Goal: Information Seeking & Learning: Compare options

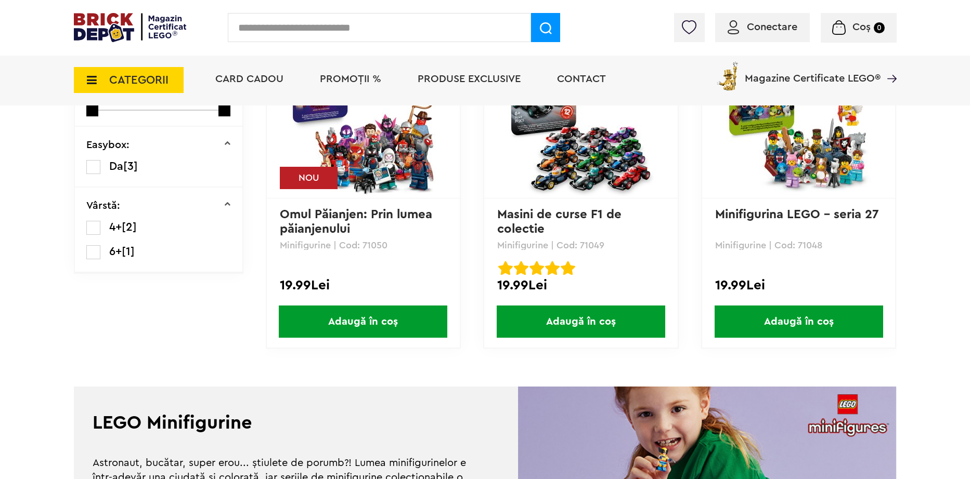
click at [369, 157] on img at bounding box center [363, 123] width 146 height 146
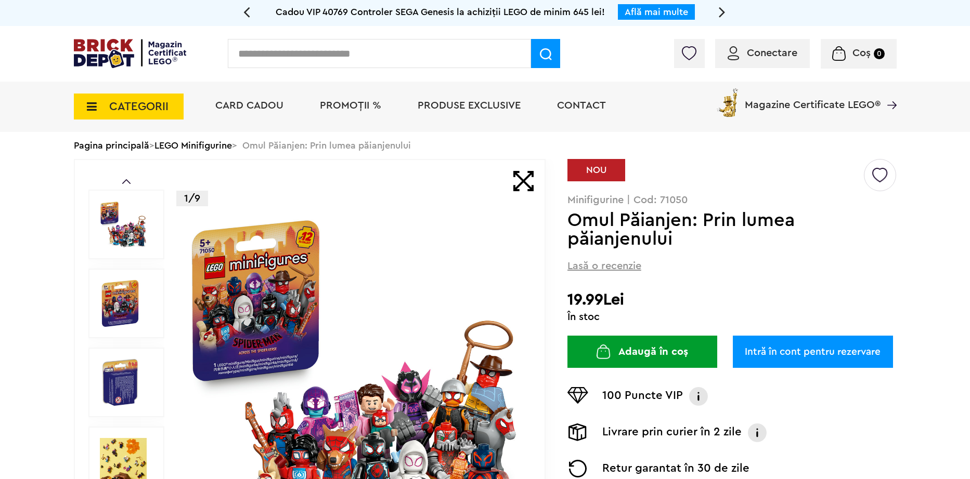
click at [764, 58] on span "Conectare" at bounding box center [772, 53] width 50 height 10
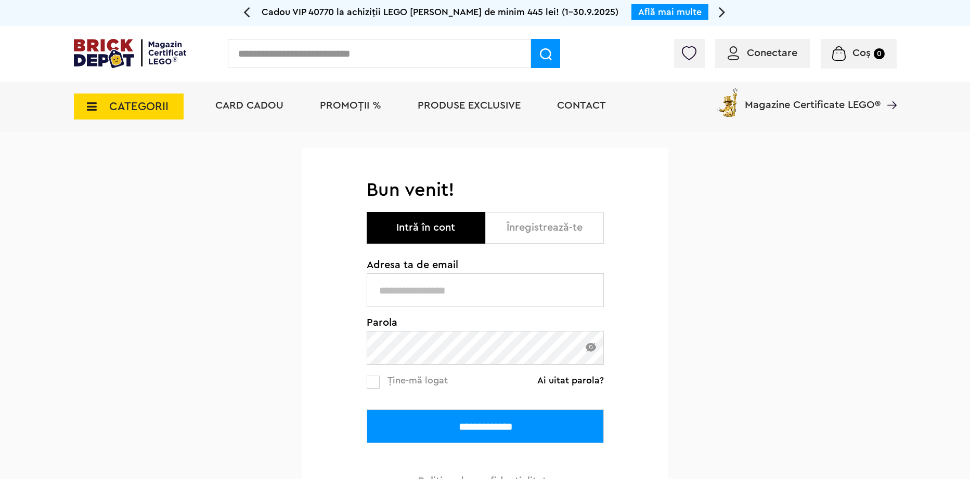
click at [478, 295] on input "text" at bounding box center [485, 291] width 237 height 34
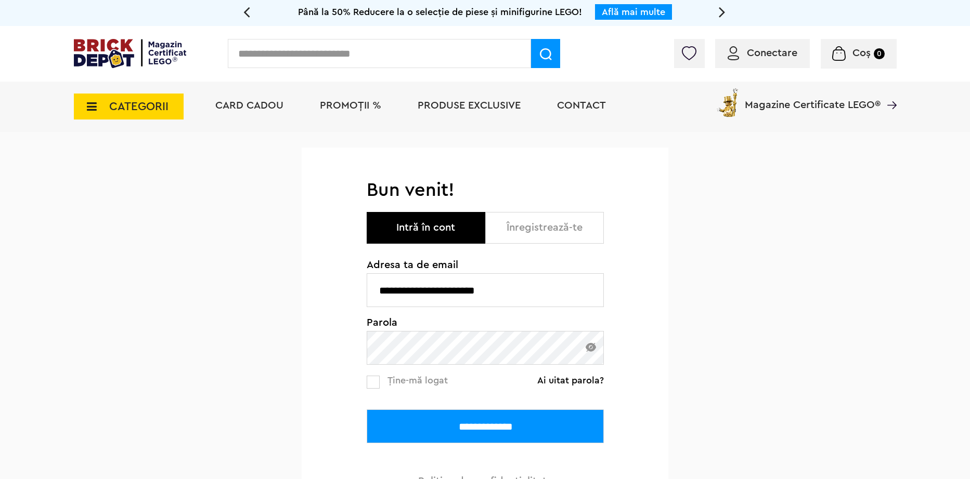
type input "**********"
click at [367, 410] on input "**********" at bounding box center [485, 427] width 237 height 34
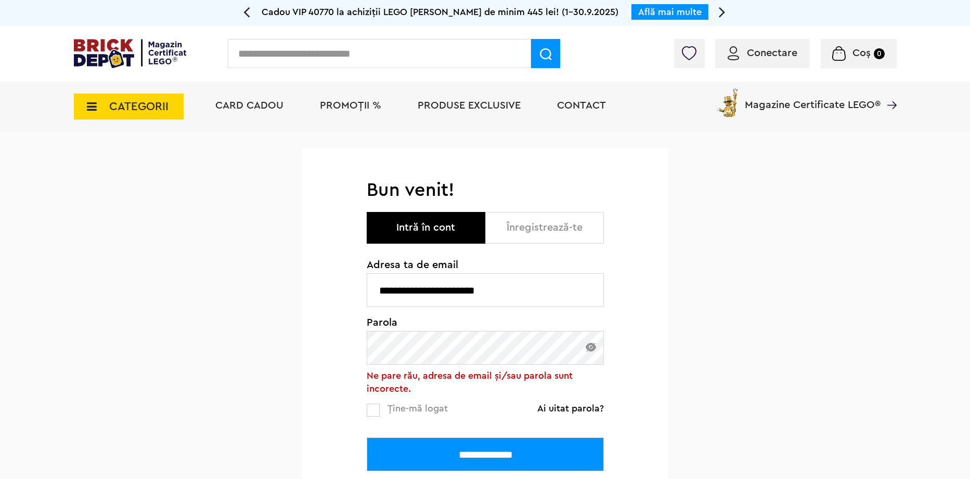
click at [367, 438] on input "**********" at bounding box center [485, 455] width 237 height 34
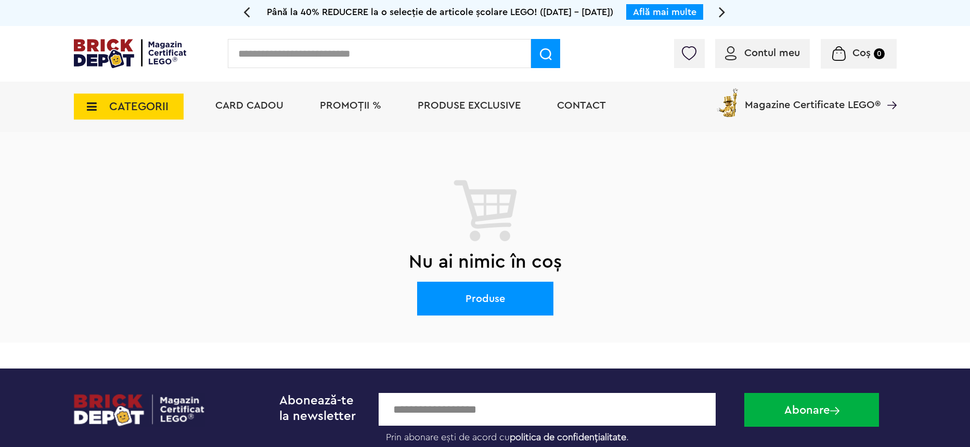
click at [144, 108] on span "CATEGORII" at bounding box center [138, 106] width 59 height 11
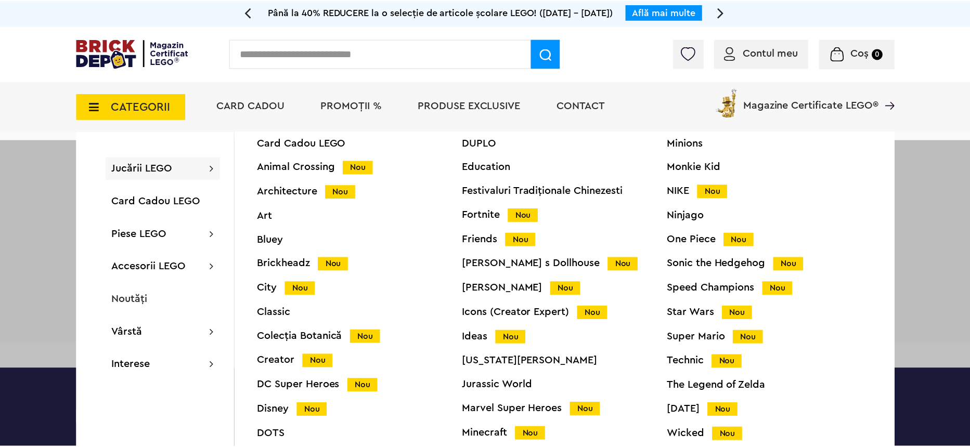
scroll to position [41, 0]
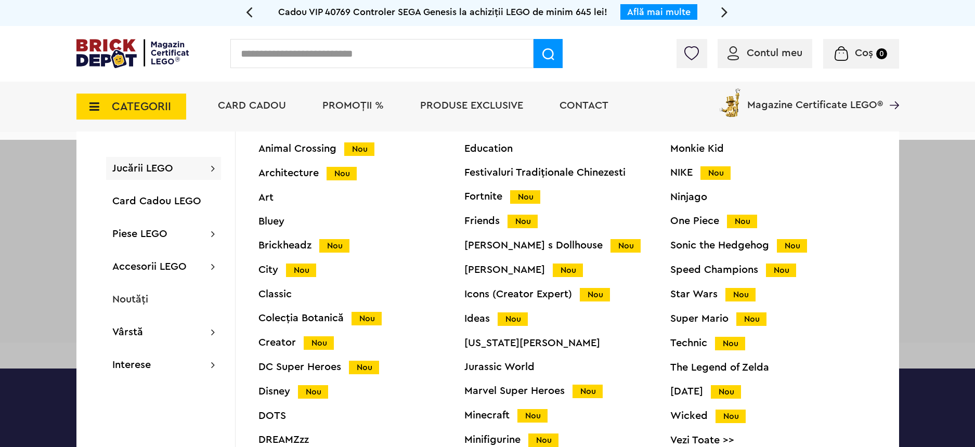
click at [492, 439] on div "Minifigurine Nou" at bounding box center [567, 440] width 206 height 11
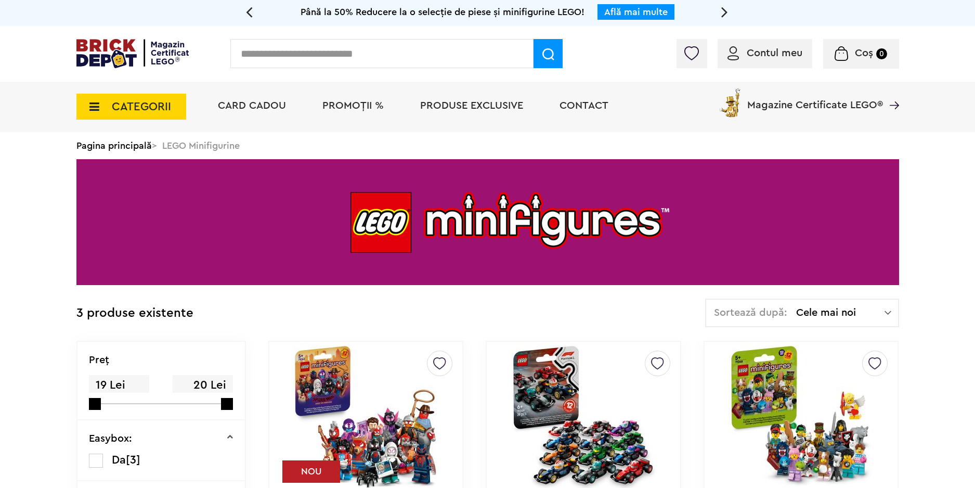
click at [835, 447] on img at bounding box center [802, 417] width 146 height 146
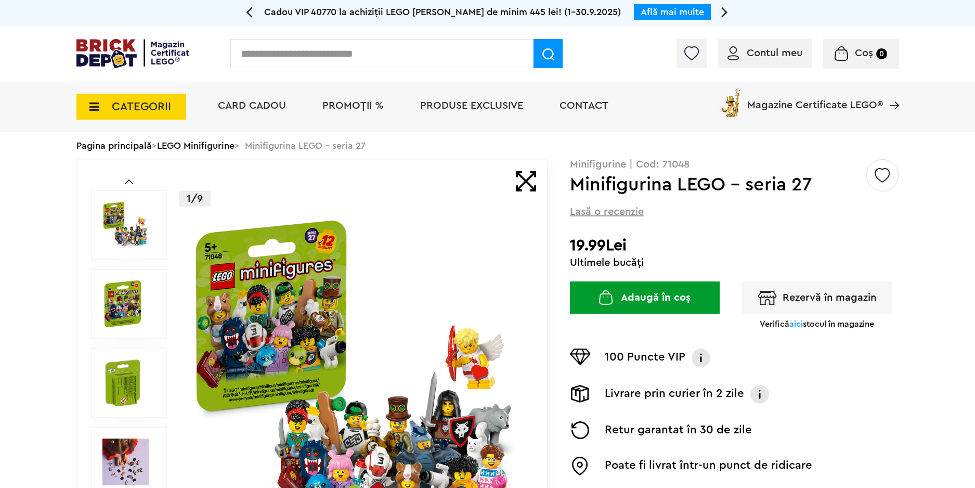
click at [794, 324] on span "aici" at bounding box center [796, 324] width 14 height 8
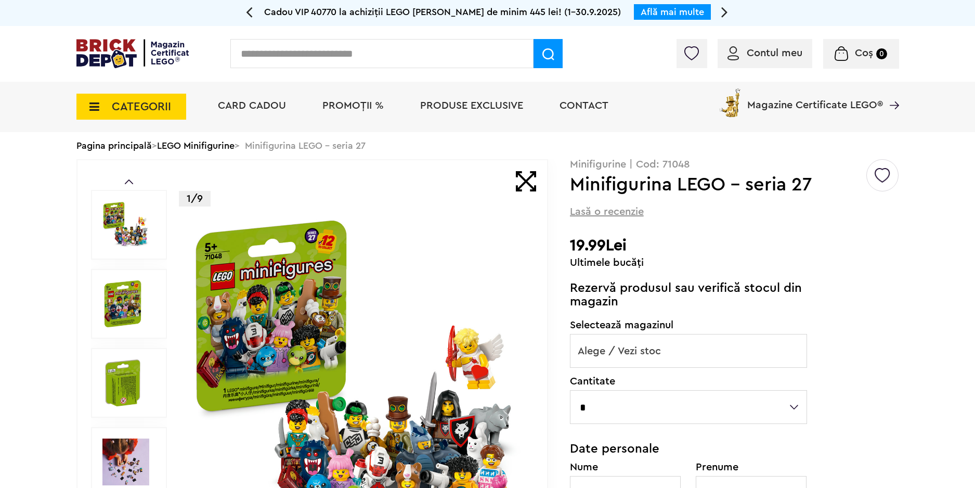
click at [700, 357] on span "Alege / Vezi stoc" at bounding box center [688, 350] width 236 height 33
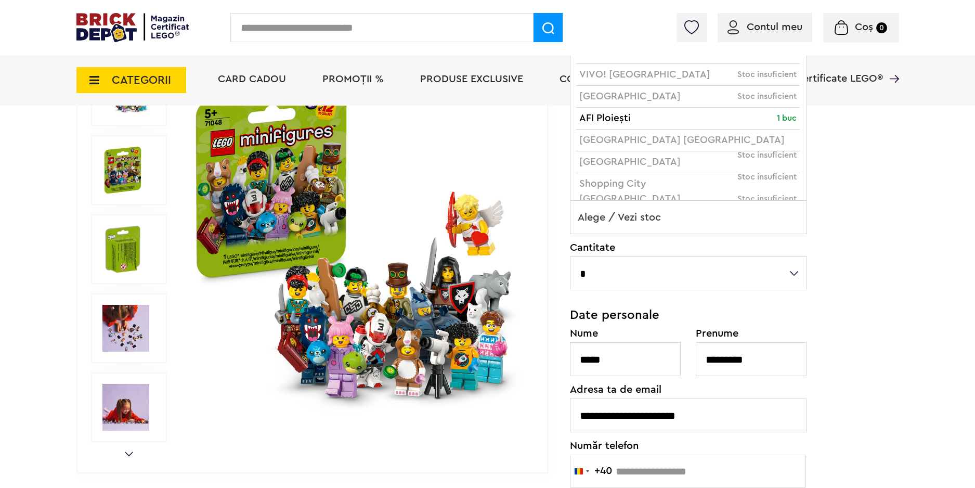
scroll to position [156, 0]
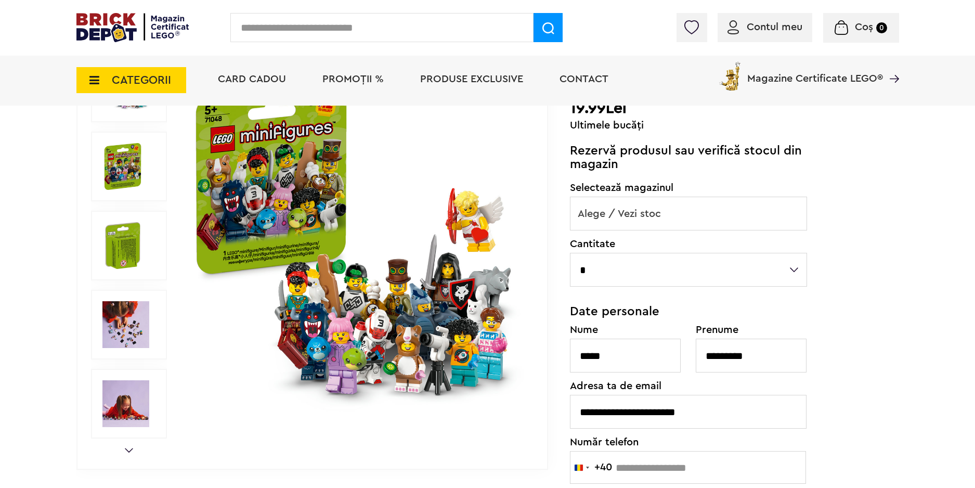
drag, startPoint x: 476, startPoint y: 359, endPoint x: 470, endPoint y: 349, distance: 11.2
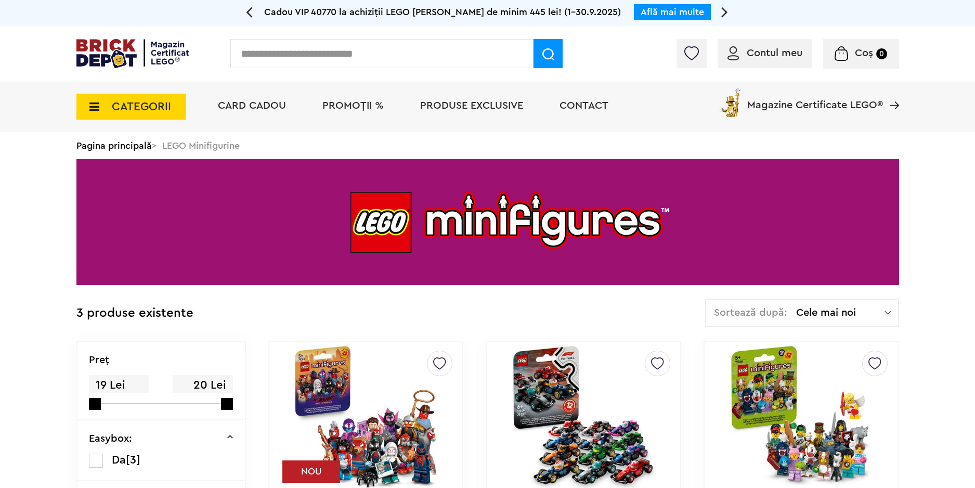
click at [602, 426] on img at bounding box center [584, 417] width 146 height 146
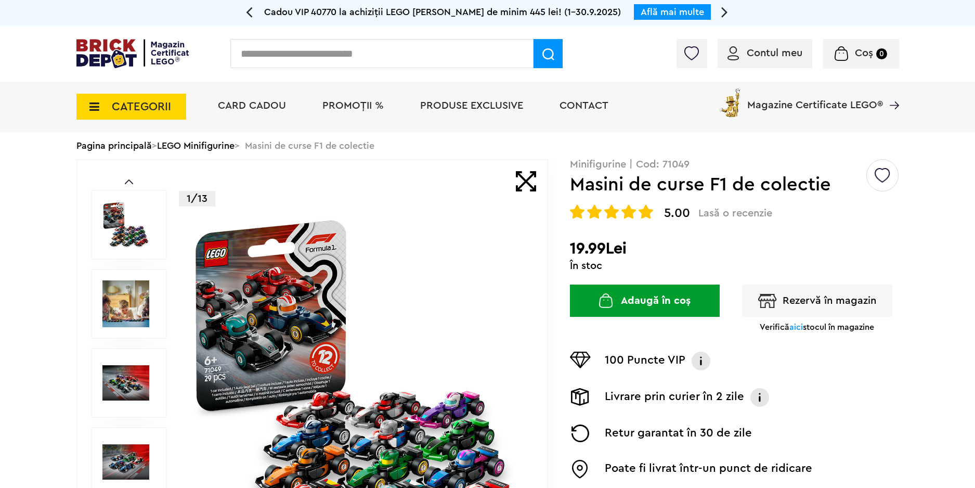
click at [796, 327] on span "aici" at bounding box center [796, 327] width 14 height 8
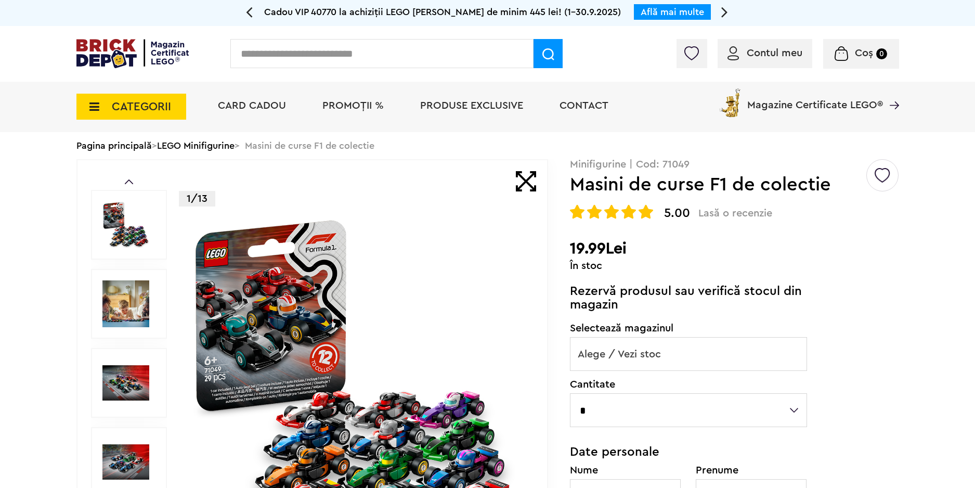
click at [742, 355] on span "Alege / Vezi stoc" at bounding box center [688, 353] width 236 height 33
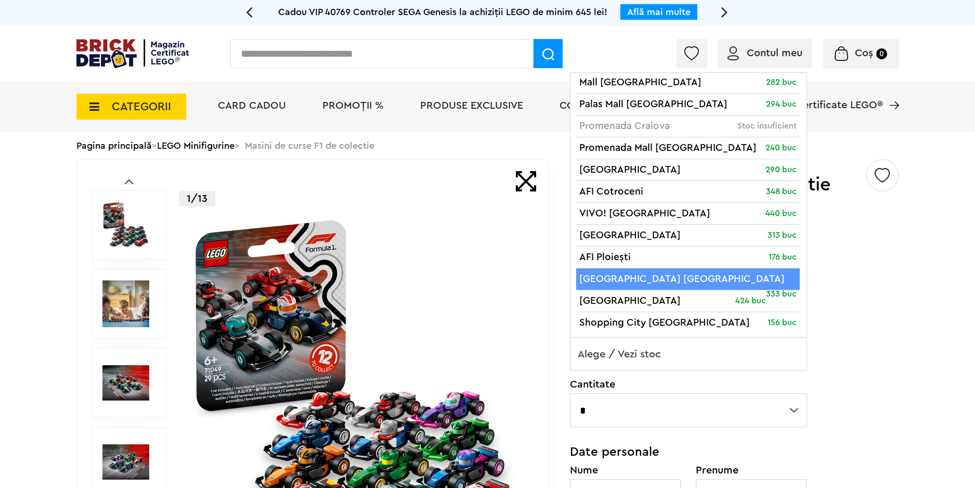
scroll to position [7, 0]
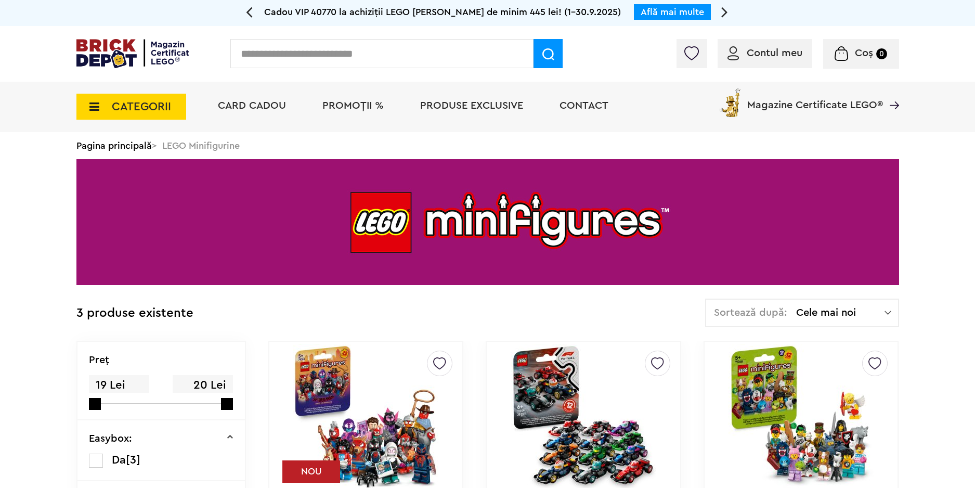
click at [360, 409] on img at bounding box center [366, 417] width 146 height 146
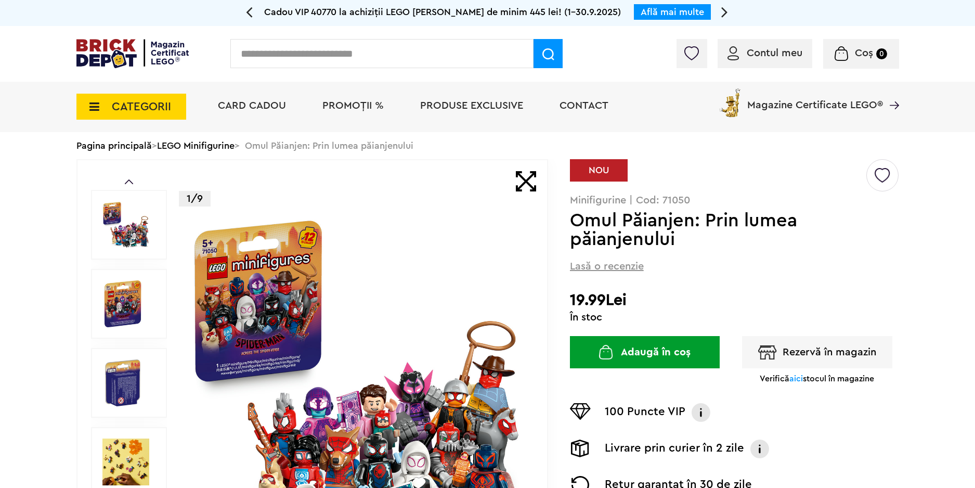
click at [796, 380] on span "aici" at bounding box center [796, 378] width 14 height 8
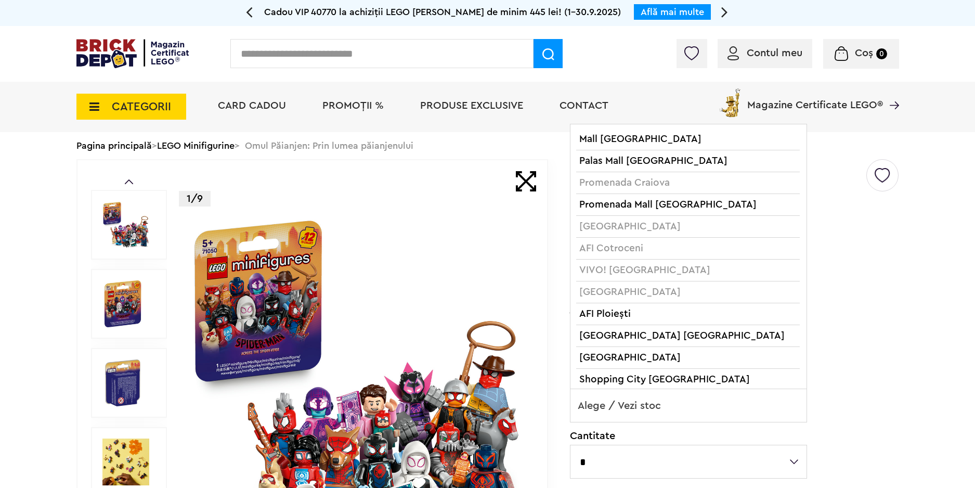
click at [741, 399] on span "Alege / Vezi stoc" at bounding box center [688, 405] width 236 height 33
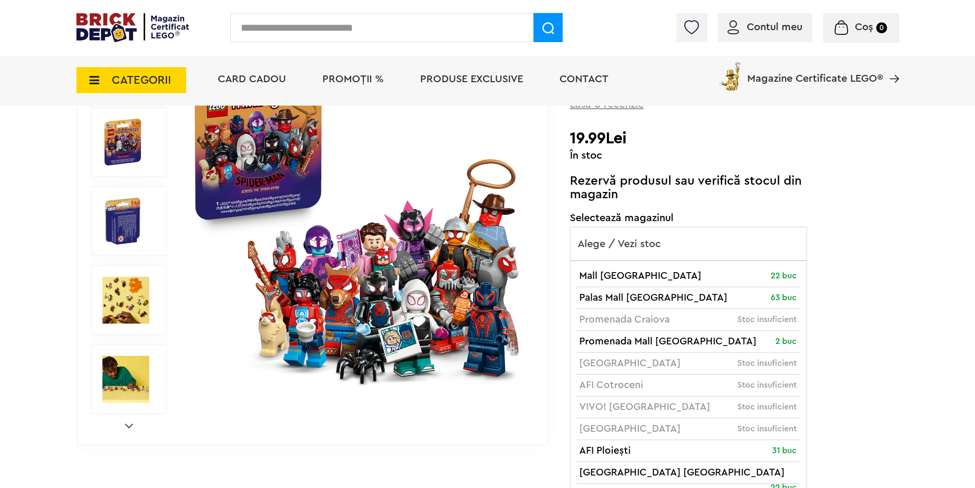
scroll to position [156, 0]
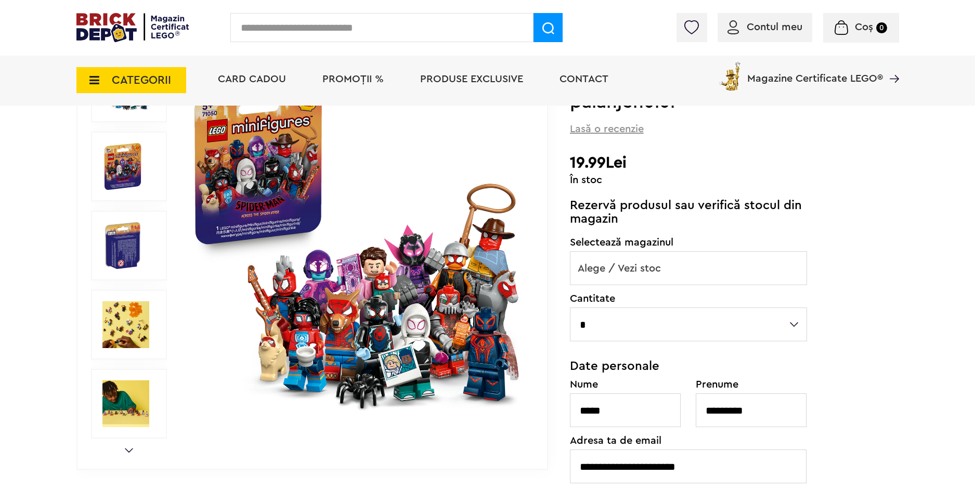
click at [486, 255] on img at bounding box center [356, 245] width 335 height 335
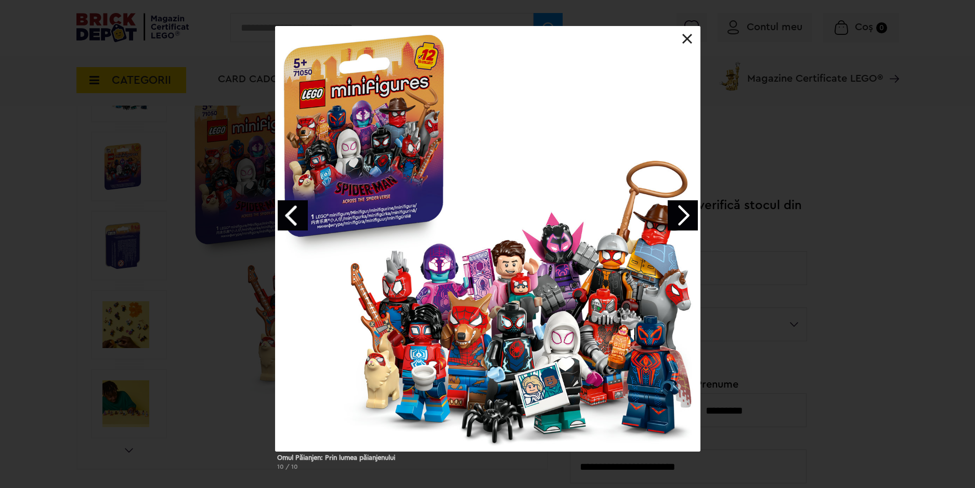
click at [670, 221] on link "Next image" at bounding box center [683, 215] width 30 height 30
click at [677, 229] on link "Next image" at bounding box center [683, 215] width 30 height 30
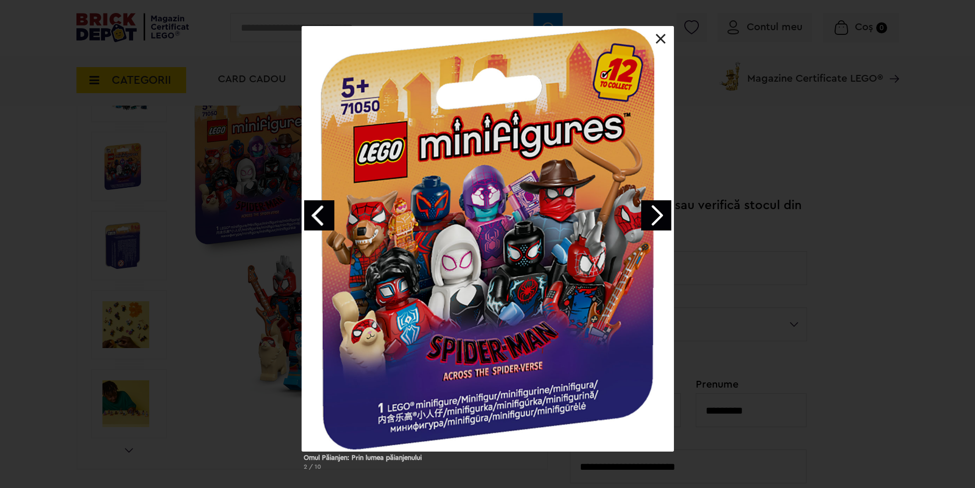
click at [658, 214] on link "Next image" at bounding box center [656, 215] width 30 height 30
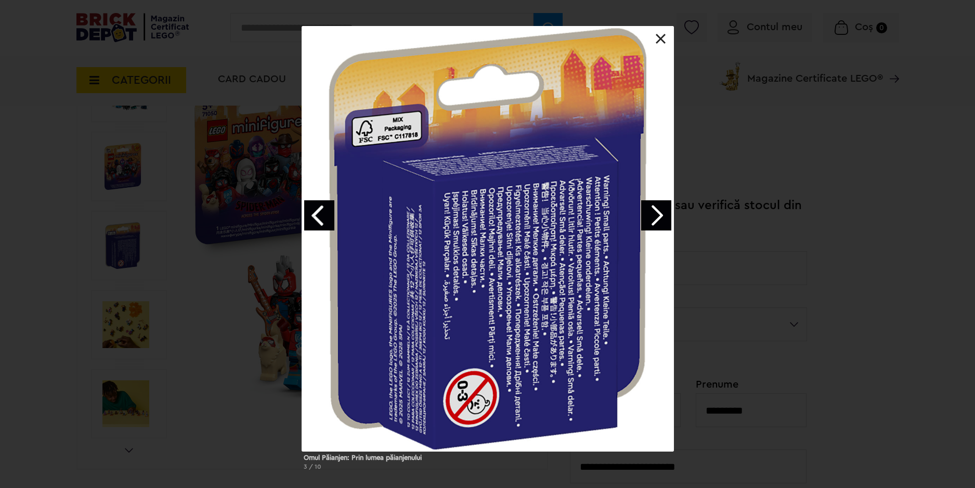
click at [658, 217] on link "Next image" at bounding box center [656, 215] width 30 height 30
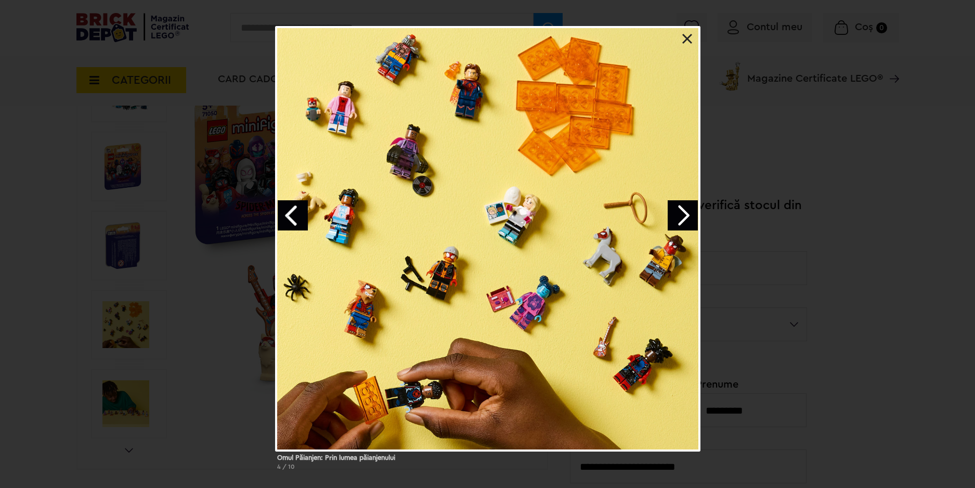
click at [682, 218] on link "Next image" at bounding box center [683, 215] width 30 height 30
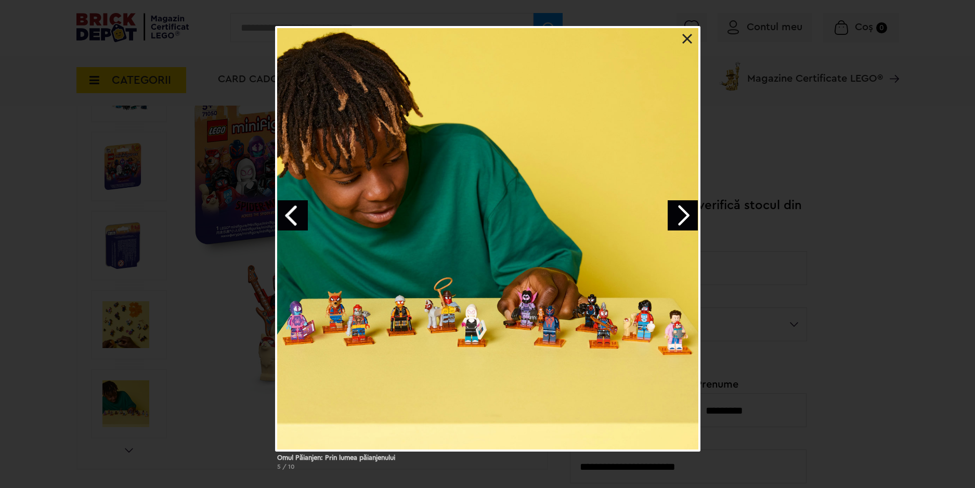
click at [683, 217] on link "Next image" at bounding box center [683, 215] width 30 height 30
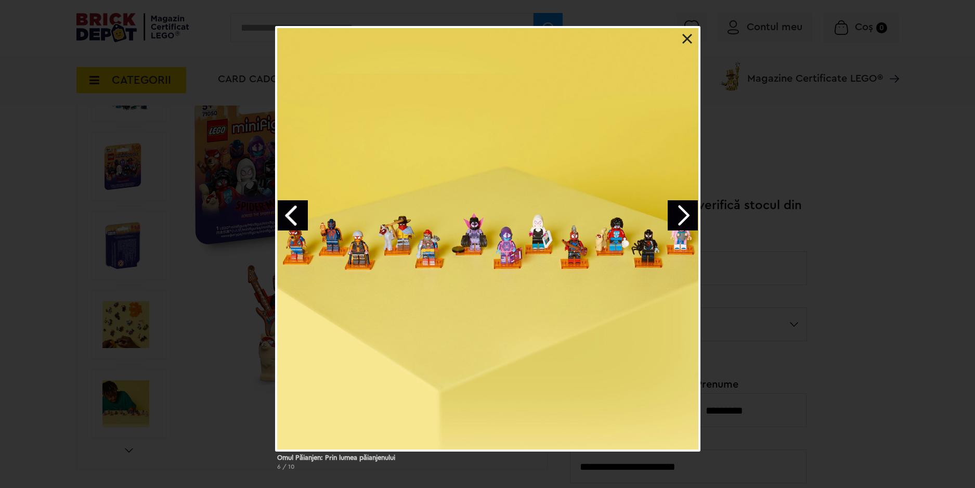
click at [680, 217] on link "Next image" at bounding box center [683, 215] width 30 height 30
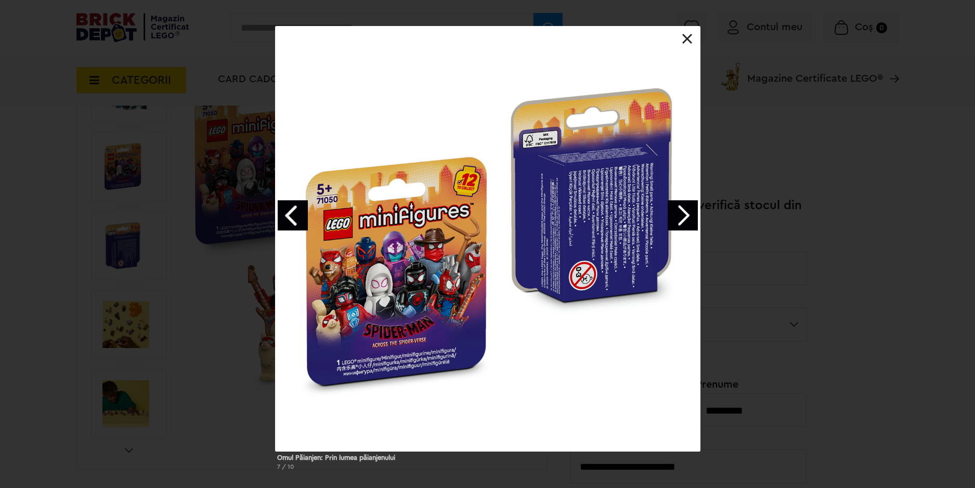
click at [678, 217] on link "Next image" at bounding box center [683, 215] width 30 height 30
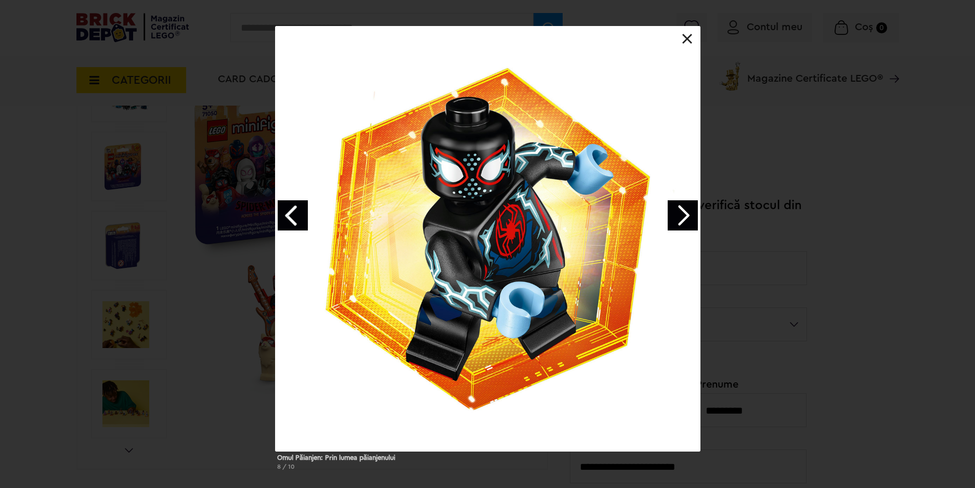
click at [678, 217] on link "Next image" at bounding box center [683, 215] width 30 height 30
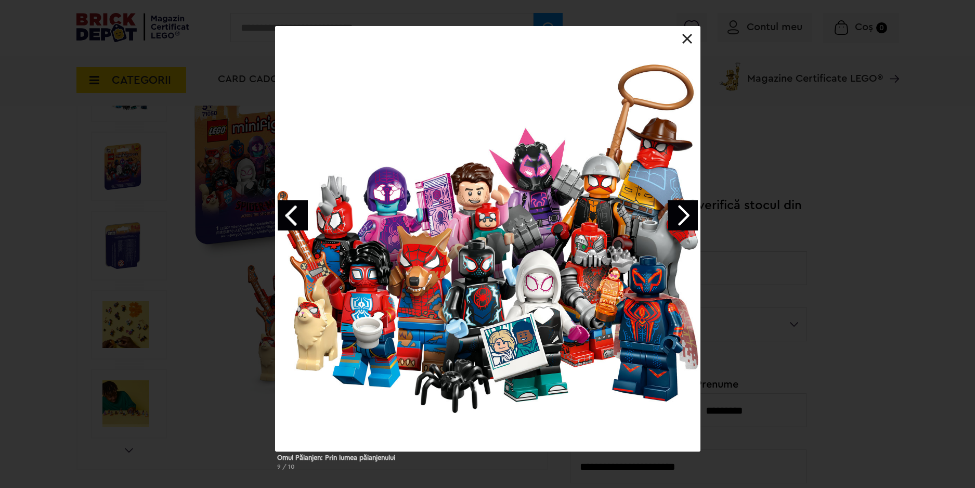
click at [676, 218] on link "Next image" at bounding box center [683, 215] width 30 height 30
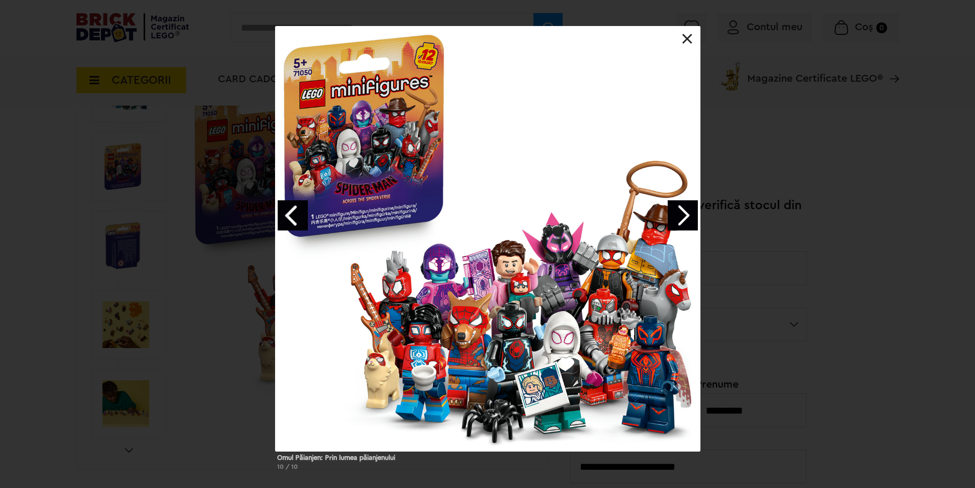
click at [673, 220] on link "Next image" at bounding box center [683, 215] width 30 height 30
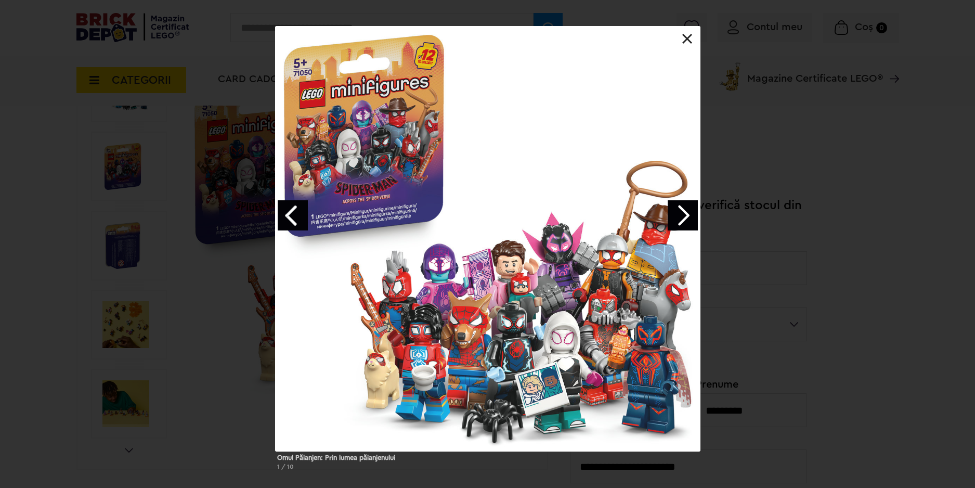
click at [673, 218] on link "Next image" at bounding box center [683, 215] width 30 height 30
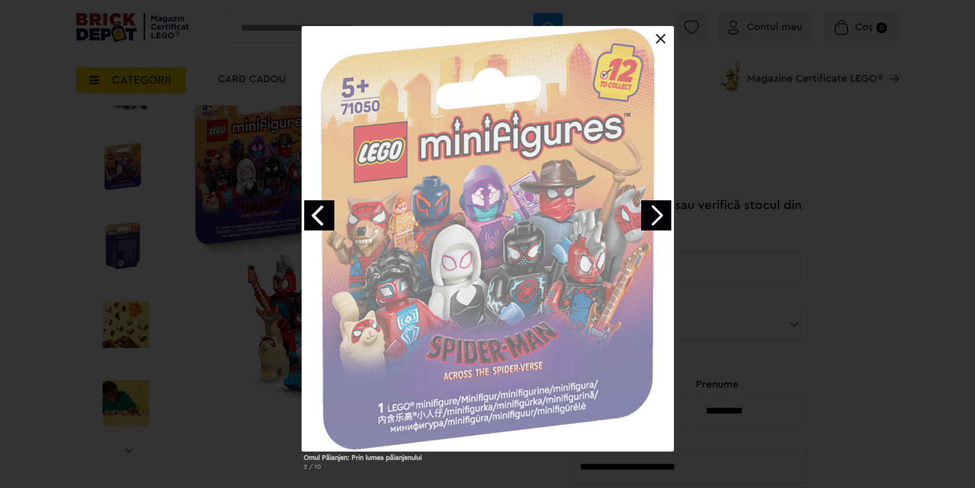
click at [673, 218] on div at bounding box center [488, 238] width 372 height 425
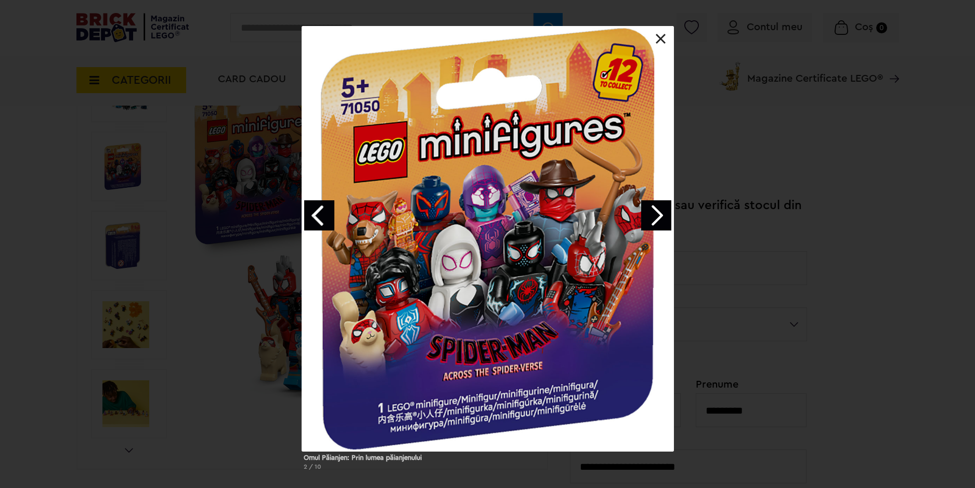
click at [663, 215] on link "Next image" at bounding box center [656, 215] width 30 height 30
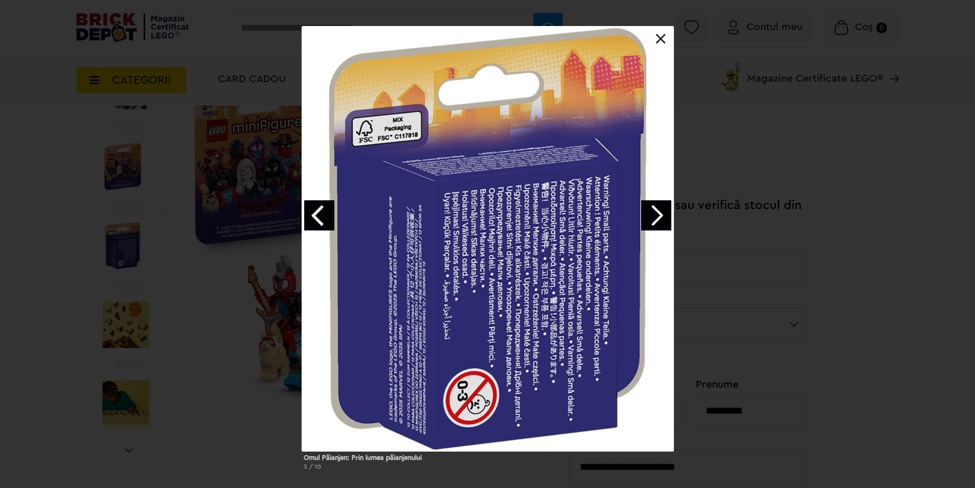
click at [661, 214] on link "Next image" at bounding box center [656, 215] width 30 height 30
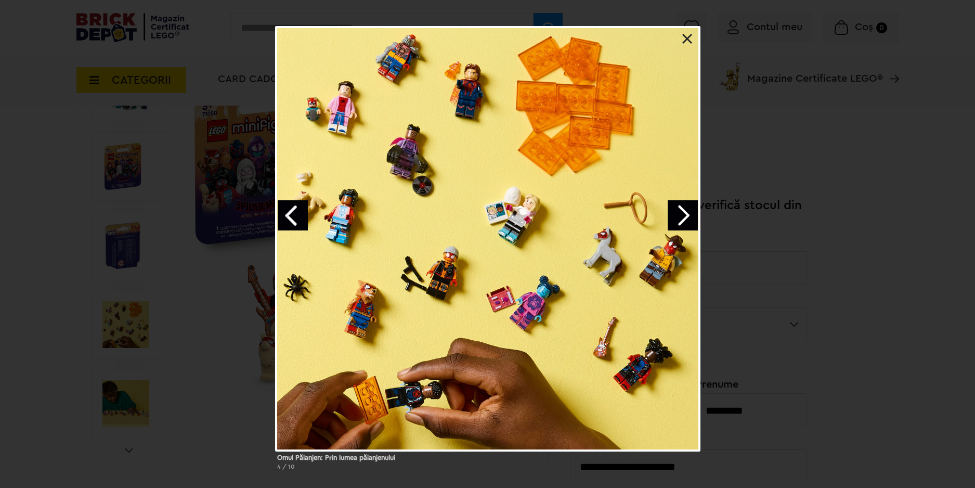
click at [659, 215] on div at bounding box center [487, 238] width 425 height 425
click at [674, 218] on link "Next image" at bounding box center [683, 215] width 30 height 30
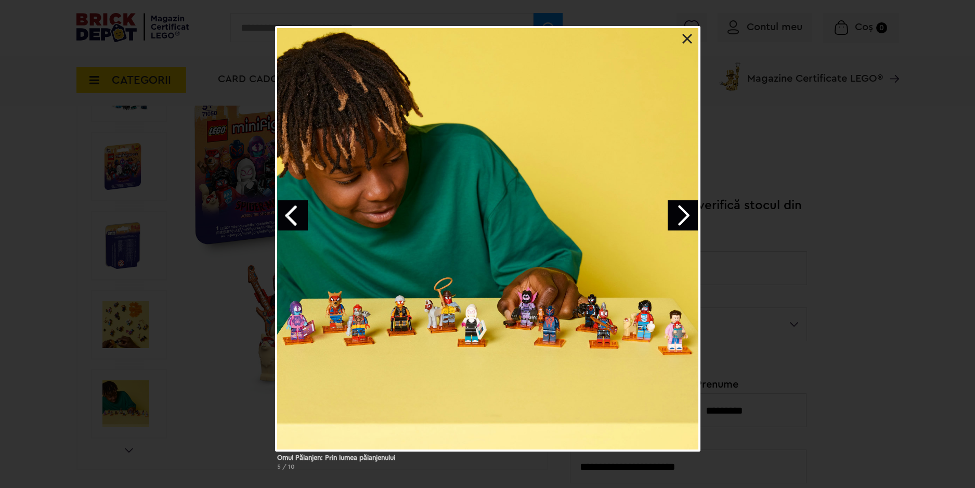
click at [689, 39] on link at bounding box center [687, 39] width 10 height 10
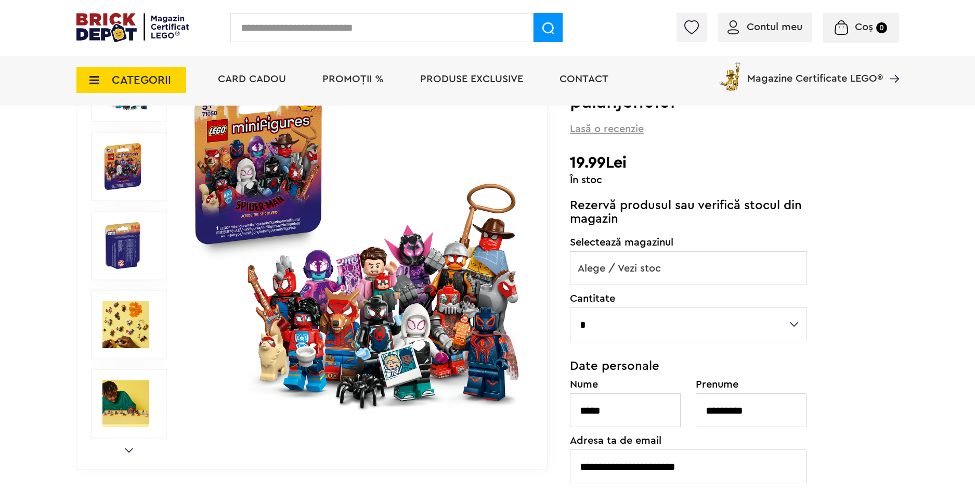
click at [461, 259] on img at bounding box center [356, 245] width 335 height 335
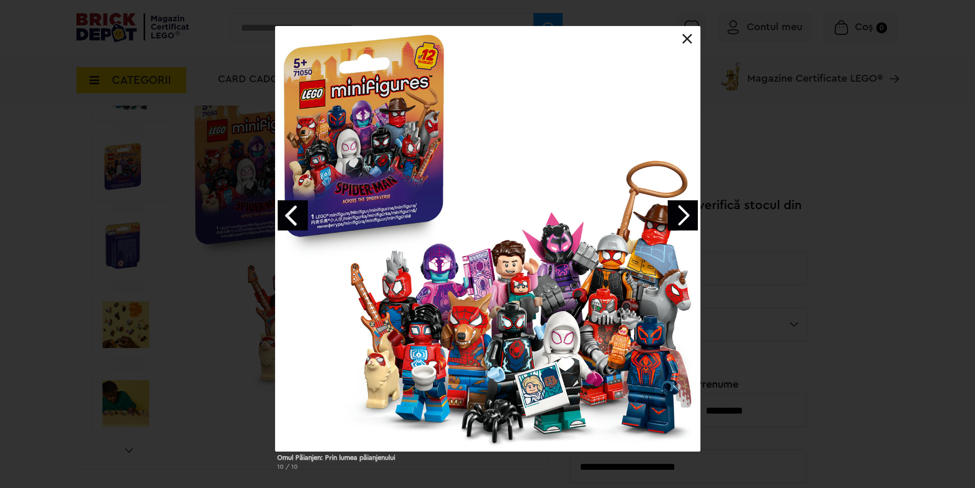
click at [683, 217] on link "Next image" at bounding box center [683, 215] width 30 height 30
click at [682, 217] on link "Next image" at bounding box center [683, 215] width 30 height 30
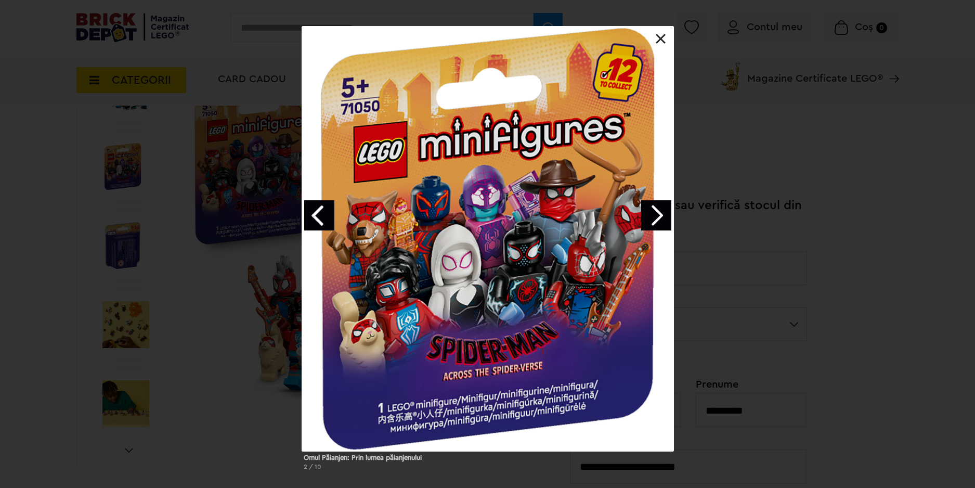
click at [650, 215] on link "Next image" at bounding box center [656, 215] width 30 height 30
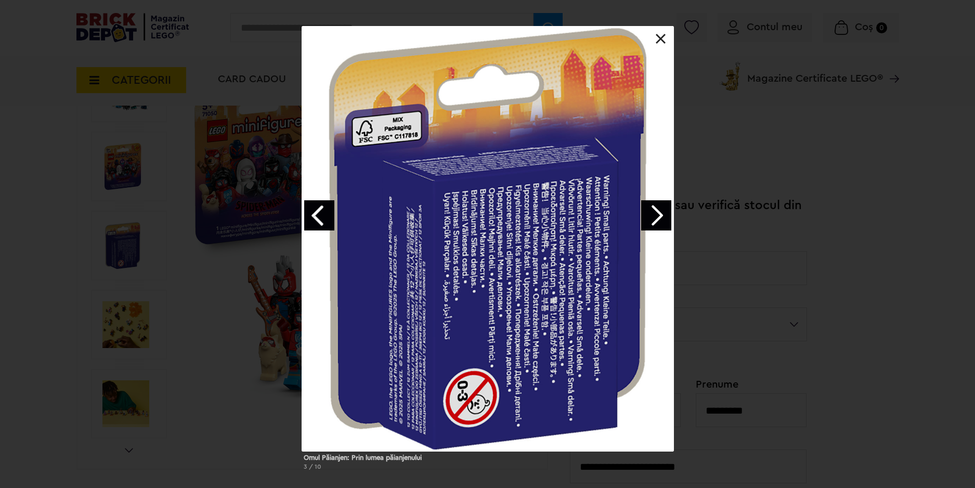
click at [650, 215] on link "Next image" at bounding box center [656, 215] width 30 height 30
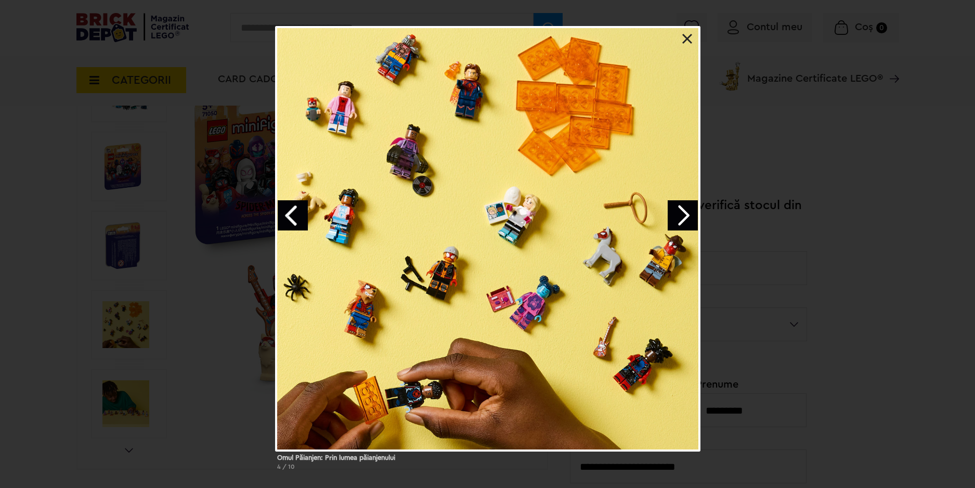
click at [682, 216] on link "Next image" at bounding box center [683, 215] width 30 height 30
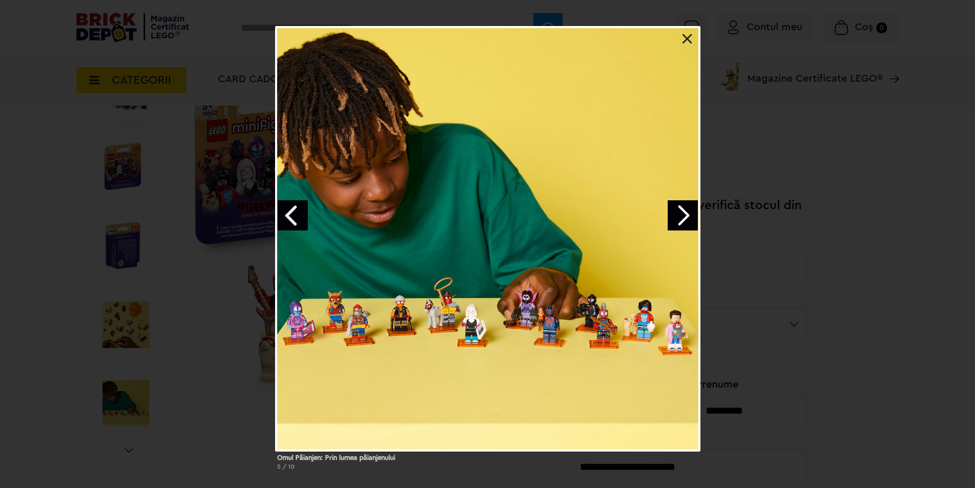
click at [680, 216] on link "Next image" at bounding box center [683, 215] width 30 height 30
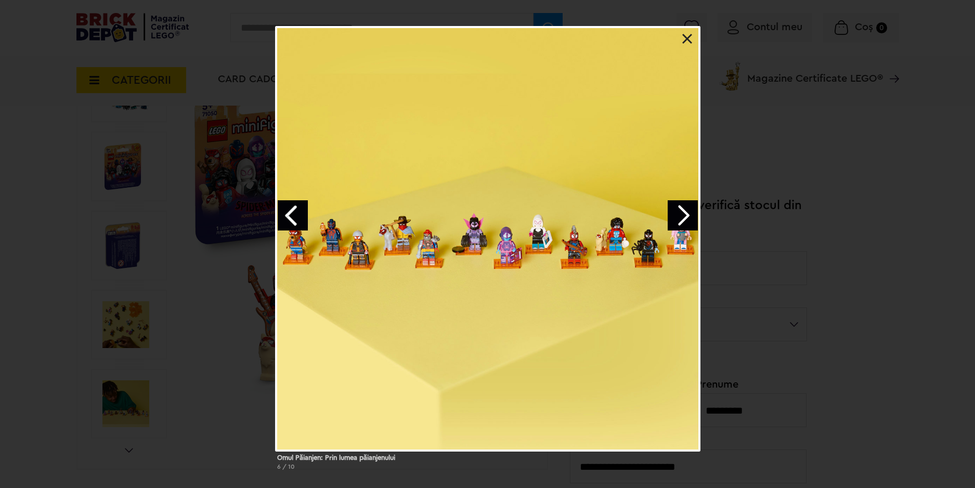
click at [678, 216] on link "Next image" at bounding box center [683, 215] width 30 height 30
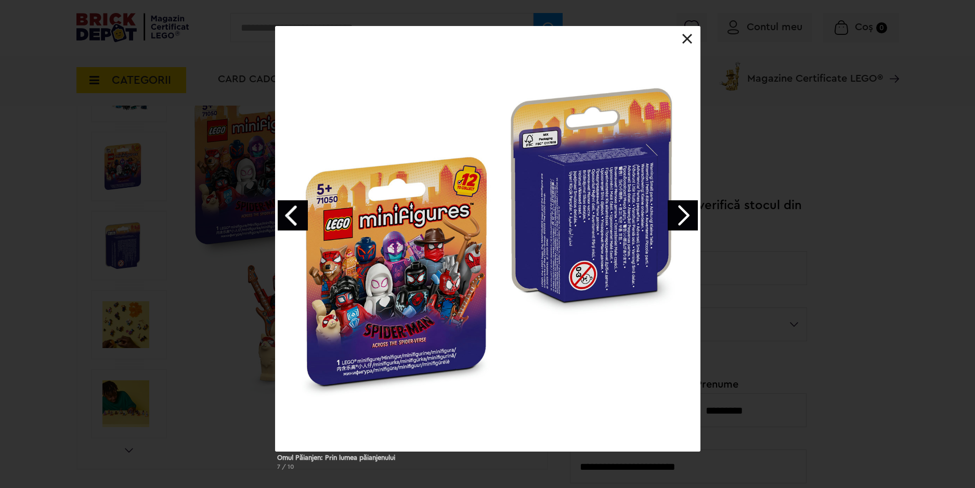
click at [678, 216] on link "Next image" at bounding box center [683, 215] width 30 height 30
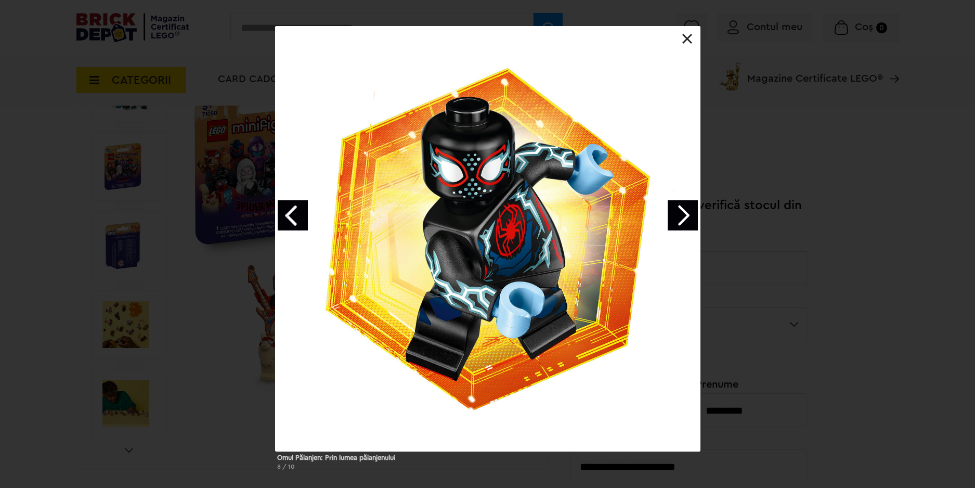
click at [683, 42] on link at bounding box center [687, 39] width 10 height 10
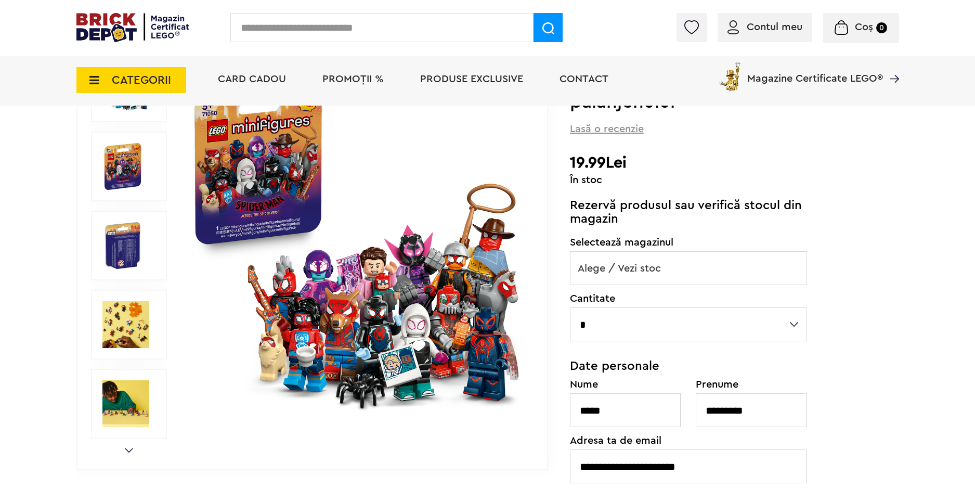
click at [106, 84] on span "CATEGORII" at bounding box center [131, 80] width 110 height 26
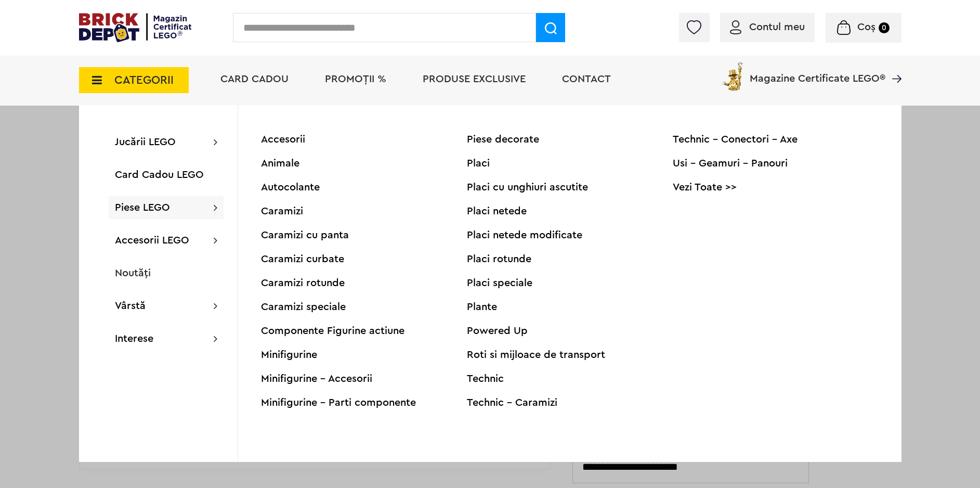
click at [288, 139] on div "Accesorii" at bounding box center [364, 139] width 206 height 10
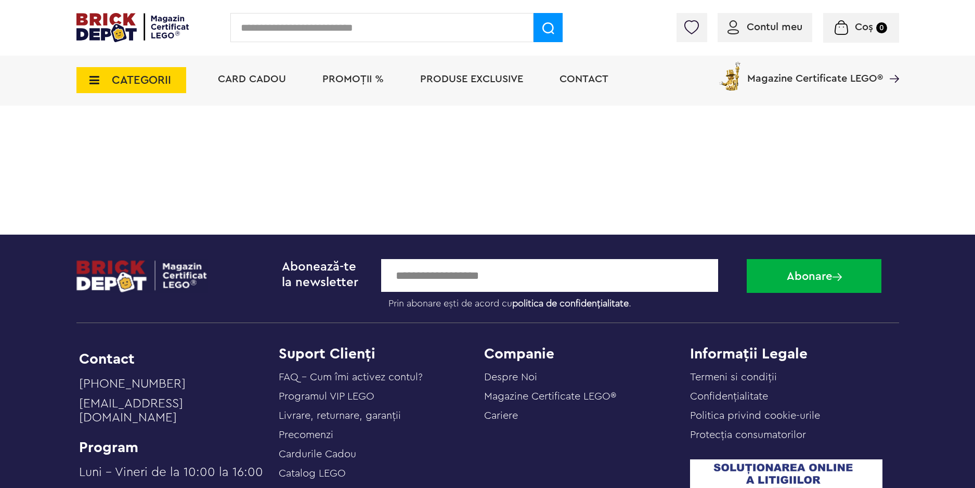
scroll to position [2964, 0]
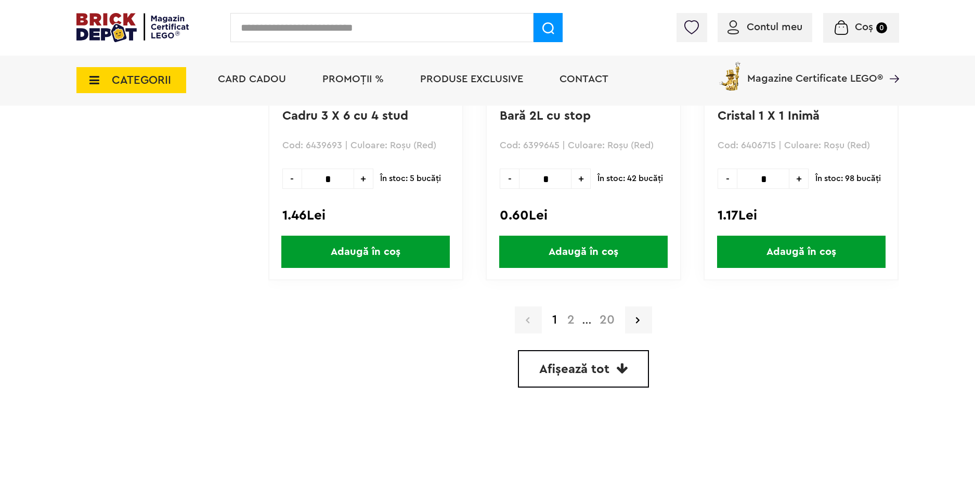
click at [566, 322] on link "2" at bounding box center [571, 320] width 18 height 12
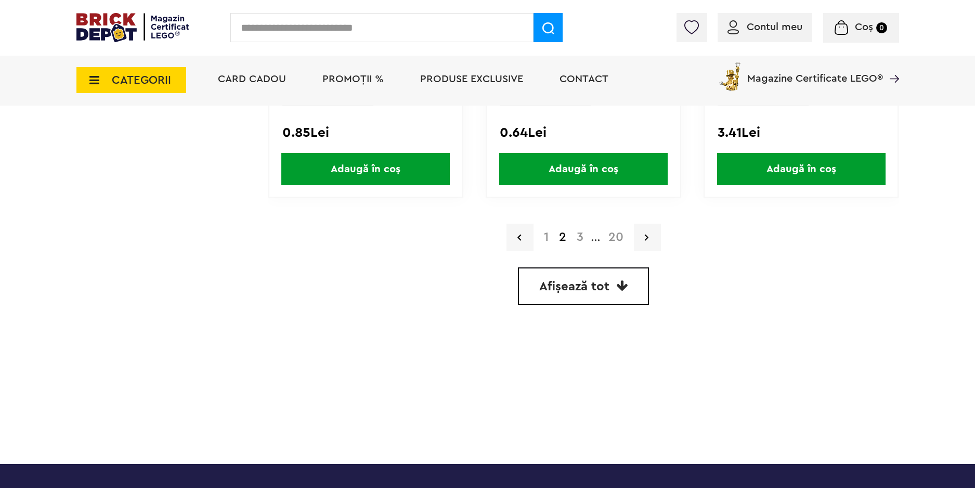
scroll to position [3032, 0]
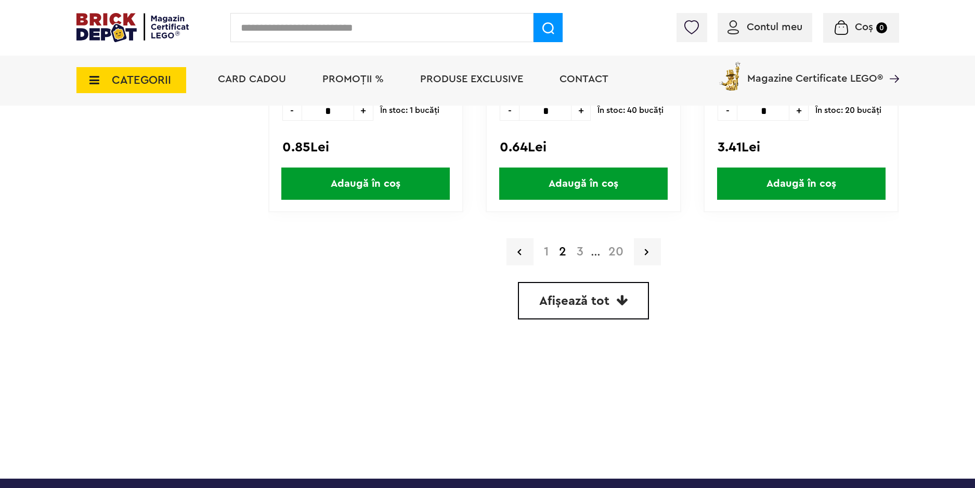
click at [582, 256] on link "3" at bounding box center [580, 251] width 17 height 12
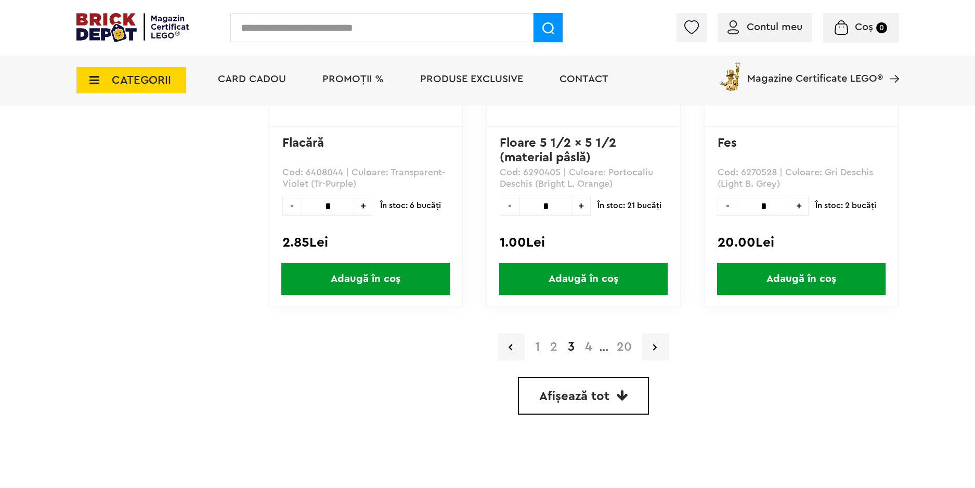
scroll to position [2964, 0]
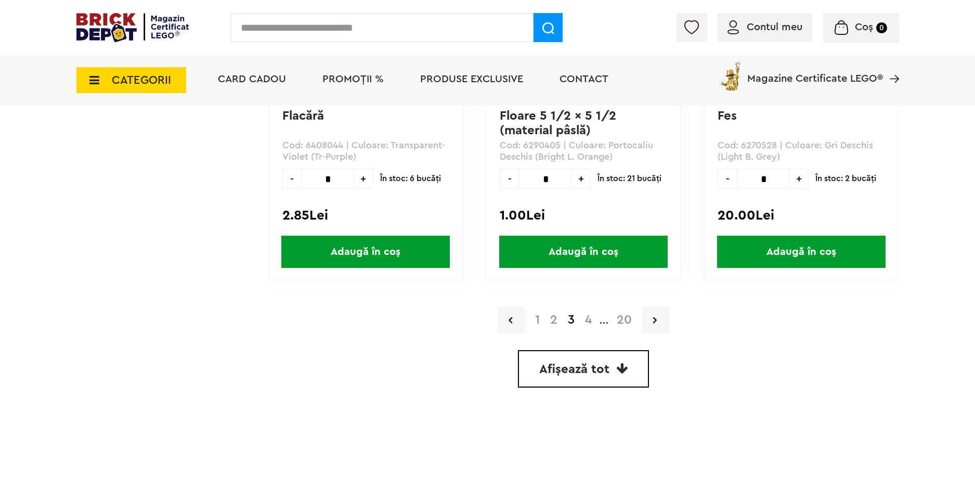
click at [586, 319] on link "4" at bounding box center [588, 320] width 17 height 12
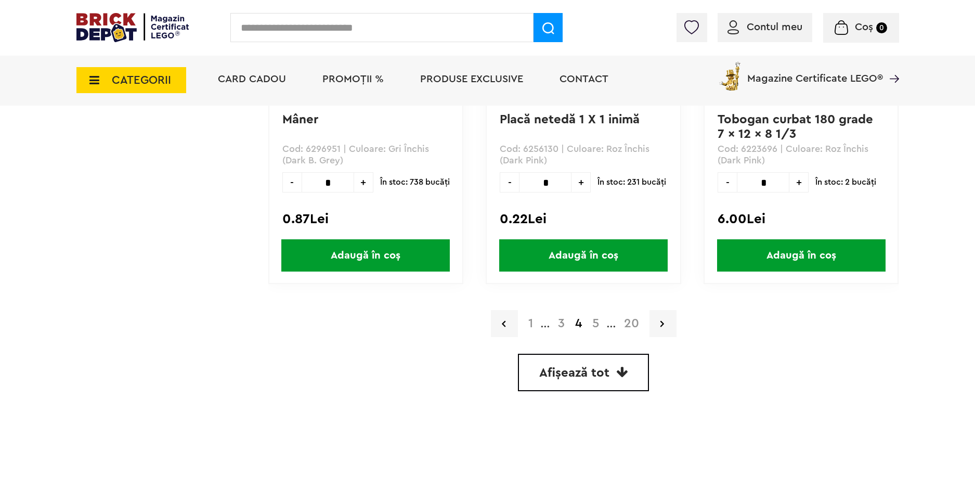
scroll to position [2964, 0]
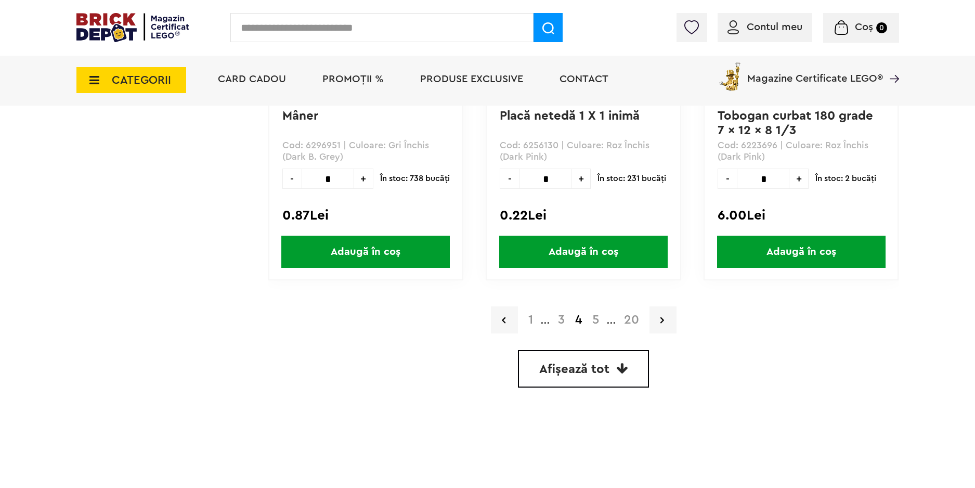
click at [595, 319] on link "5" at bounding box center [595, 320] width 17 height 12
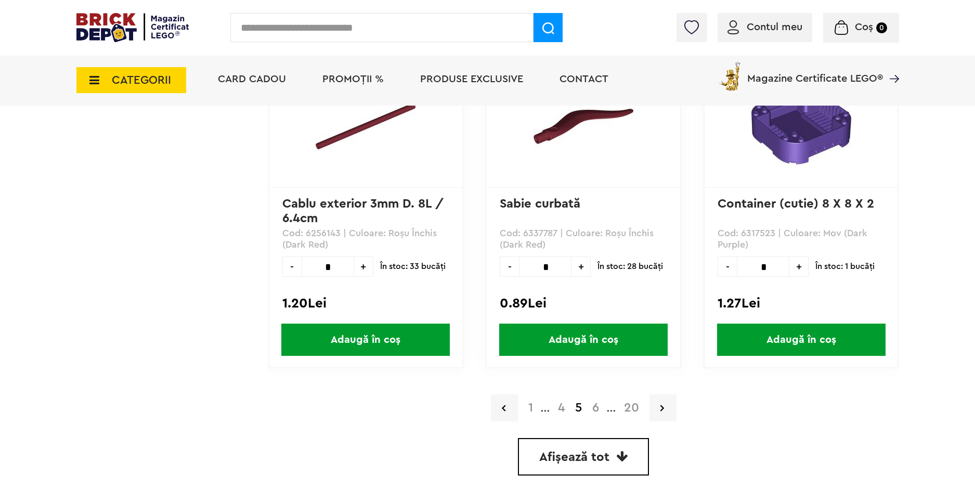
scroll to position [3032, 0]
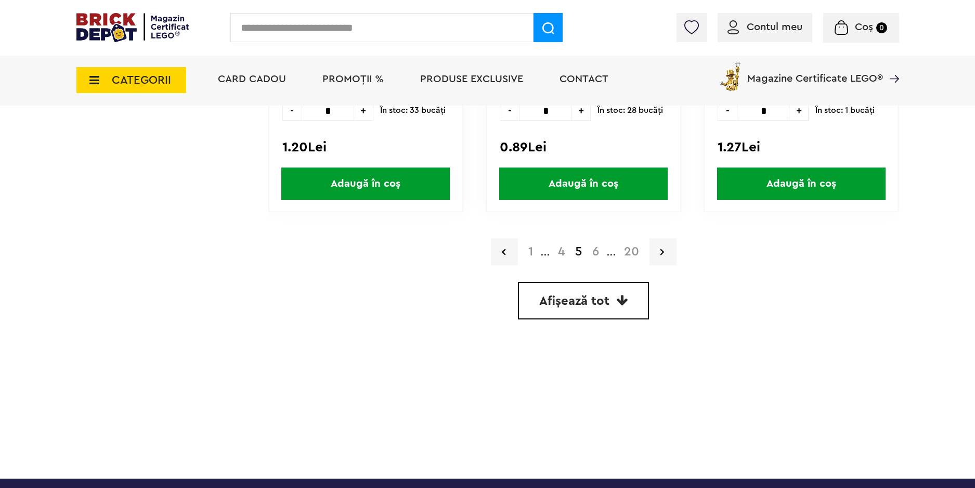
click at [546, 297] on span "Afișează tot" at bounding box center [574, 301] width 70 height 12
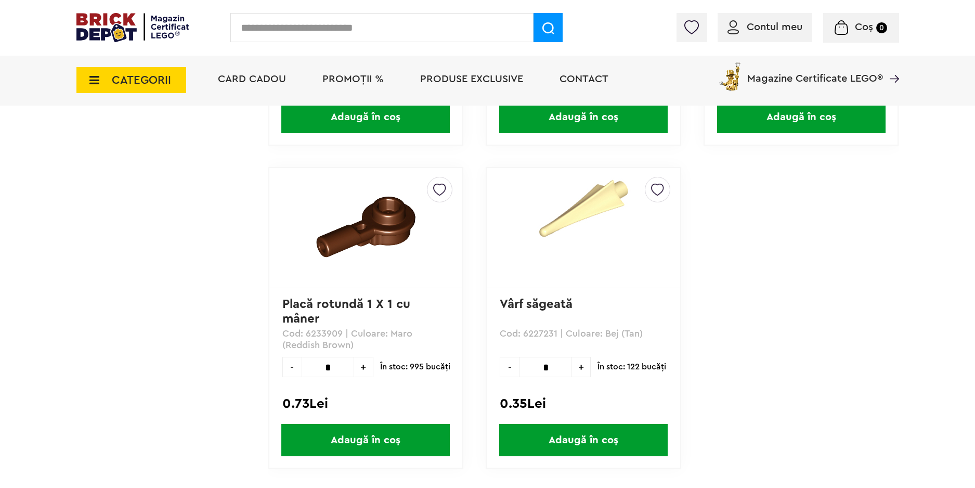
scroll to position [55857, 0]
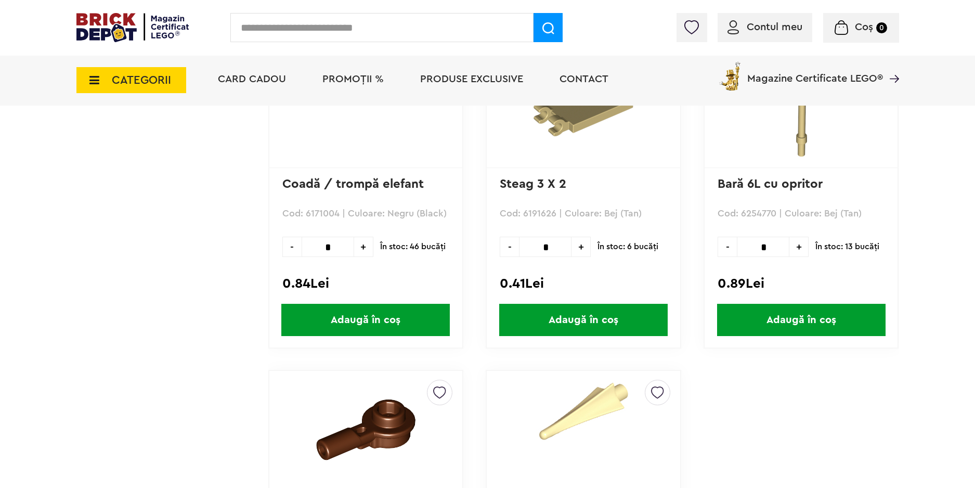
click at [136, 77] on span "CATEGORII" at bounding box center [141, 79] width 59 height 11
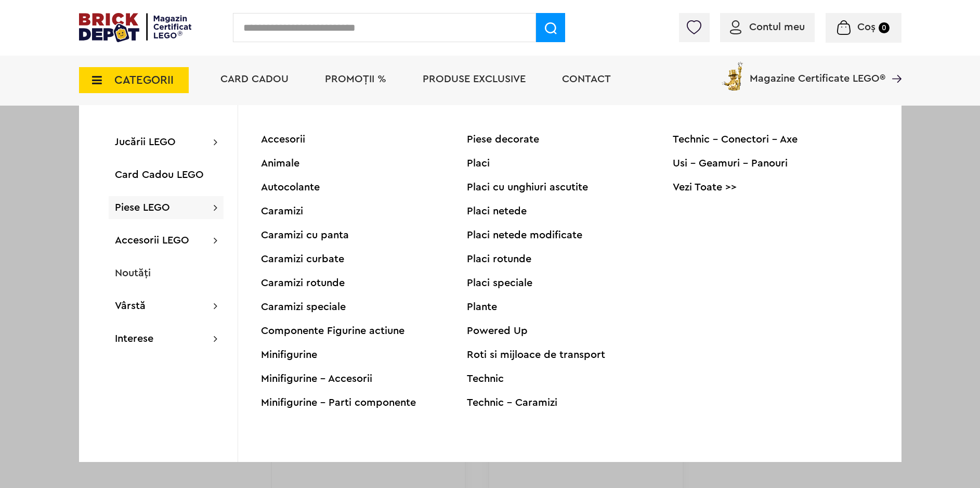
click at [284, 165] on div "Animale" at bounding box center [364, 163] width 206 height 10
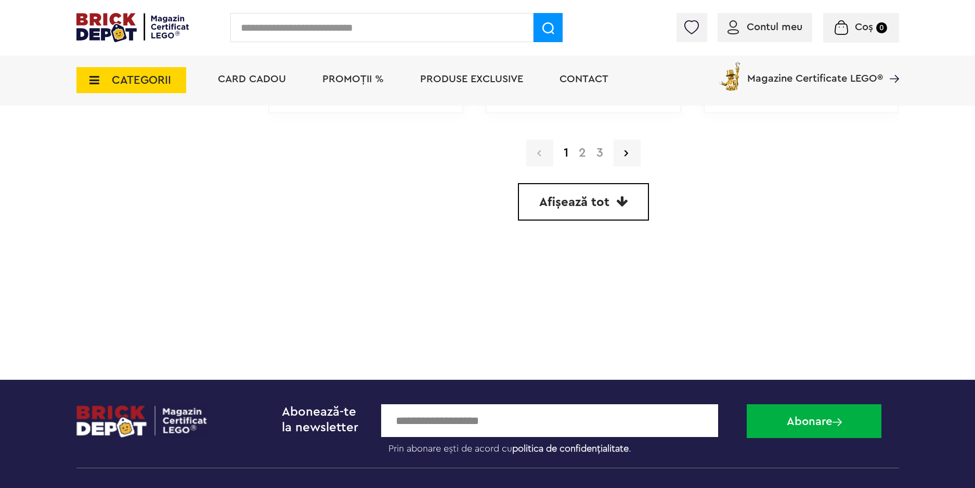
scroll to position [2964, 0]
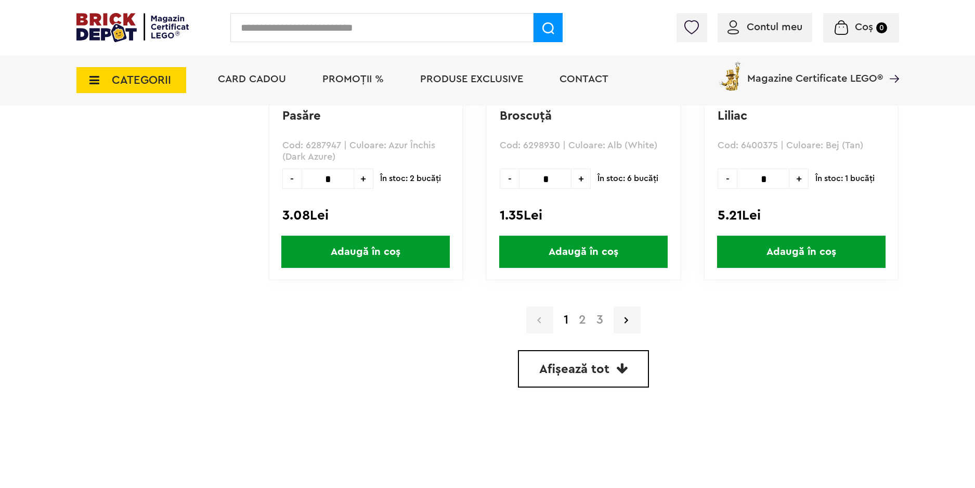
click at [579, 320] on link "2" at bounding box center [583, 320] width 18 height 12
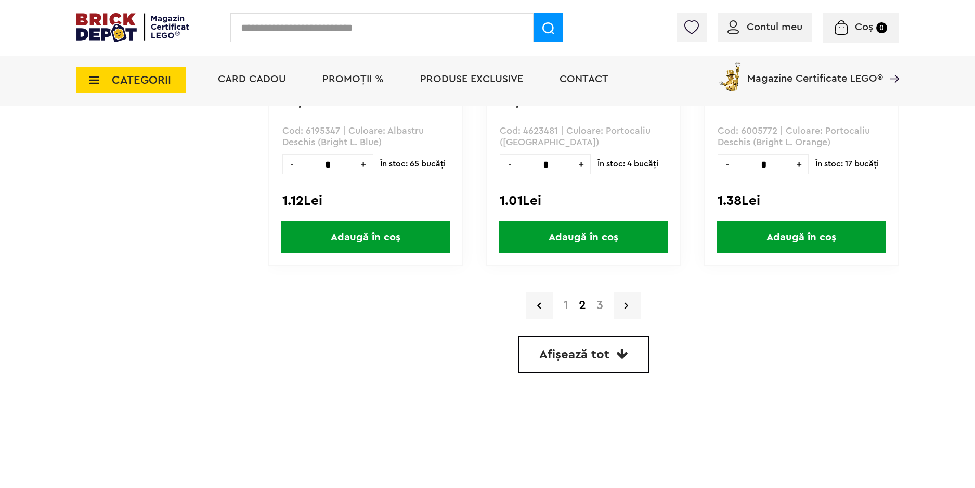
scroll to position [2964, 0]
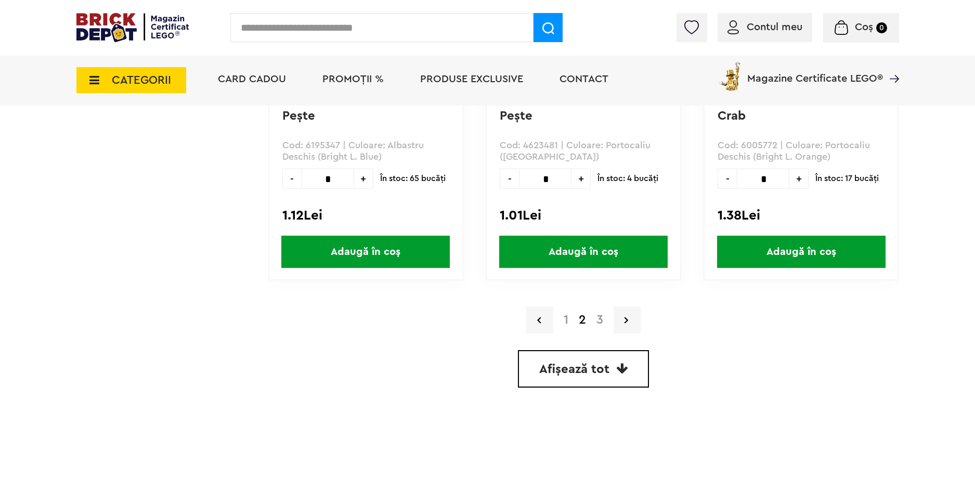
click at [594, 322] on link "3" at bounding box center [599, 320] width 17 height 12
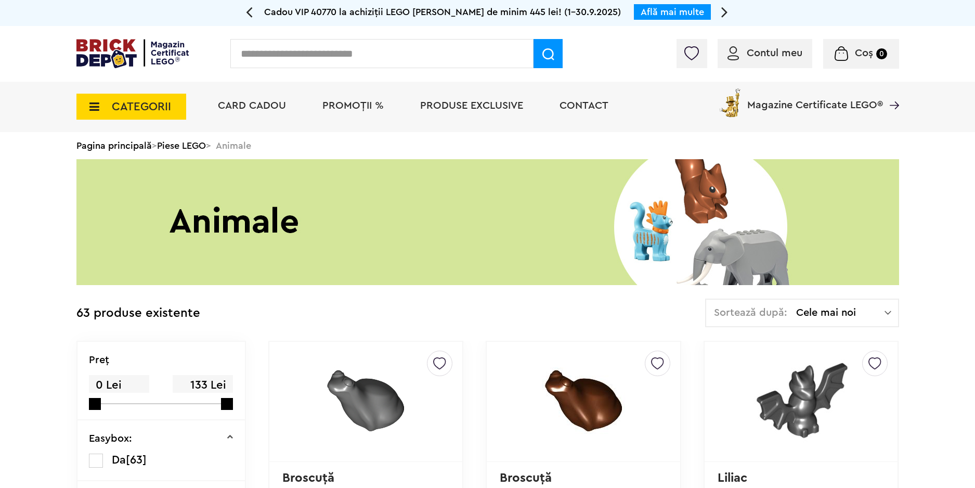
click at [131, 110] on span "CATEGORII" at bounding box center [141, 106] width 59 height 11
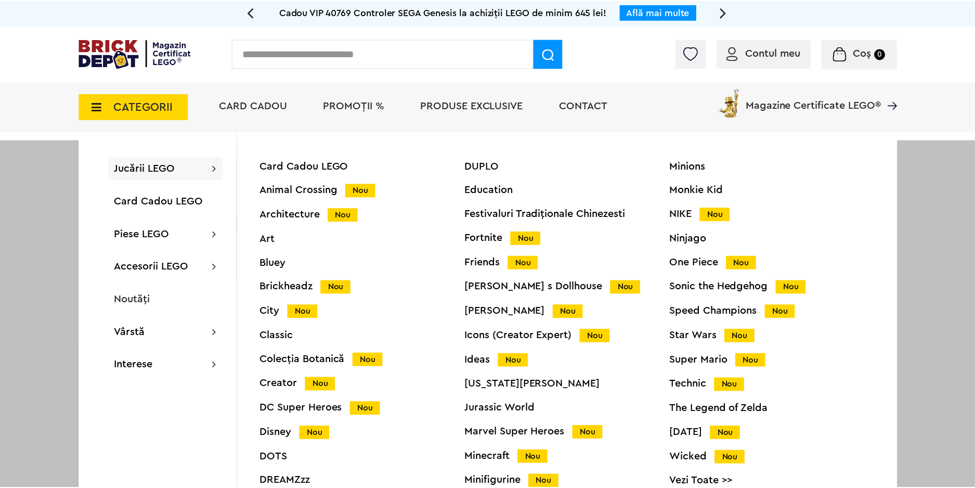
scroll to position [41, 0]
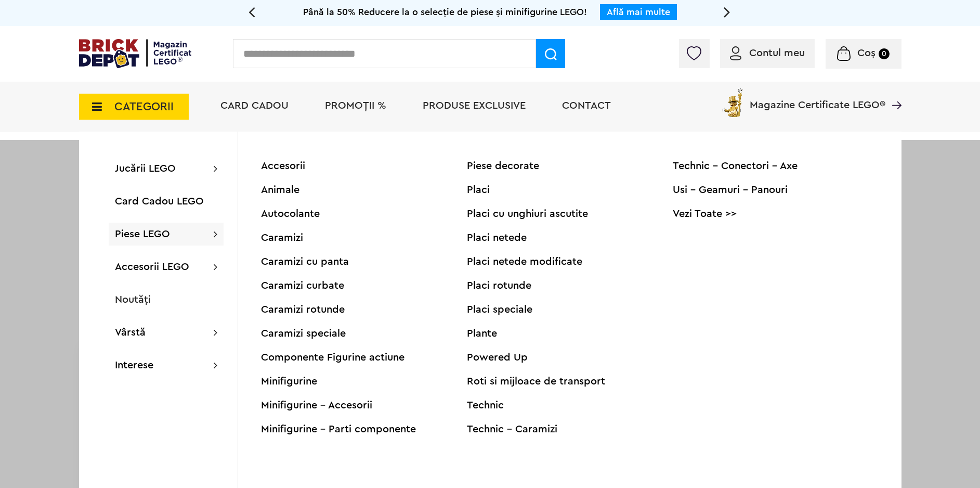
click at [283, 388] on div "Accesorii Animale Autocolante Caramizi Caramizi cu panta Caramizi curbate Caram…" at bounding box center [364, 304] width 206 height 287
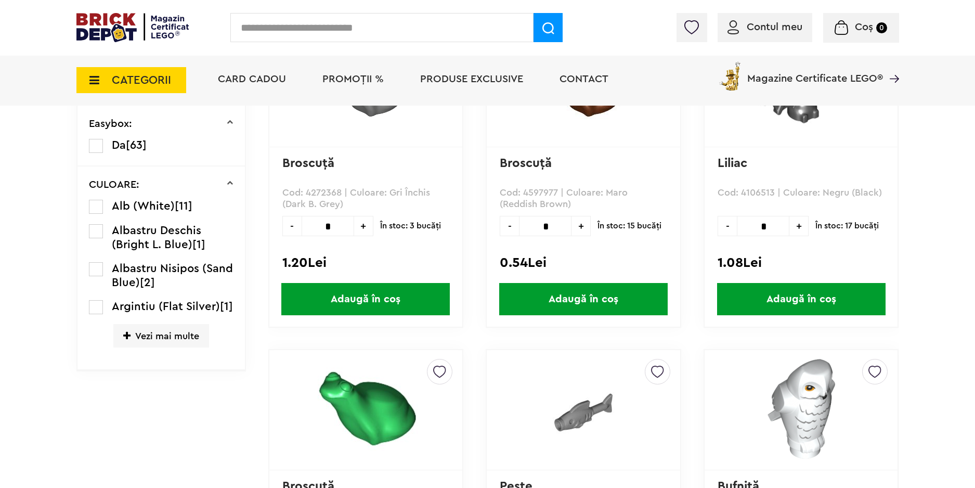
scroll to position [0, 0]
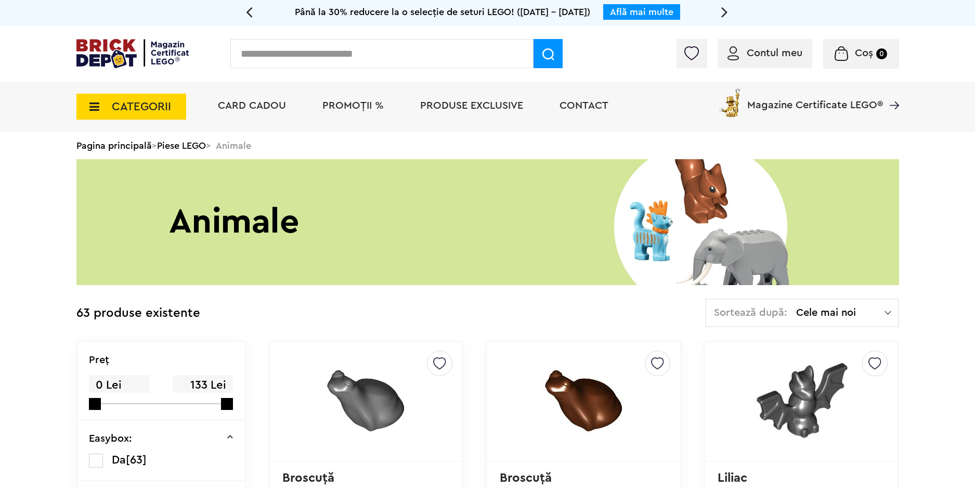
click at [129, 110] on span "CATEGORII" at bounding box center [141, 106] width 59 height 11
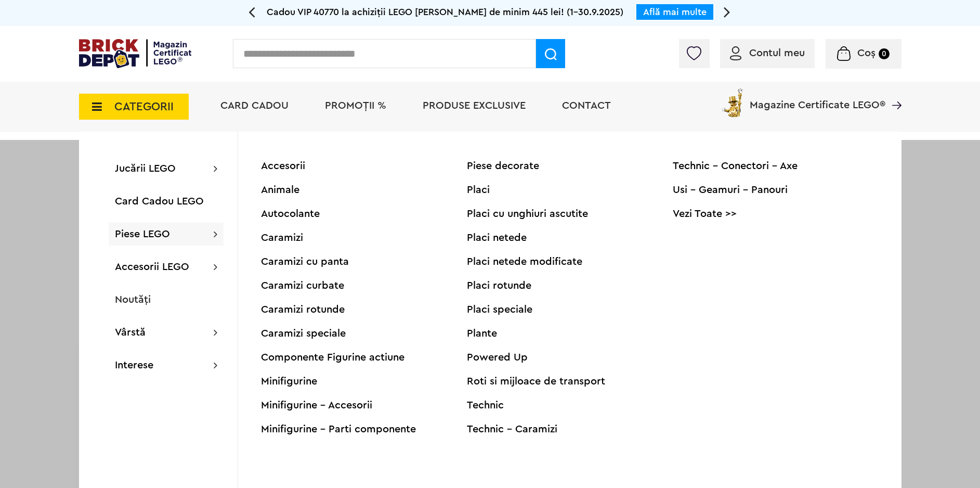
click at [281, 376] on div "Minifigurine" at bounding box center [364, 381] width 206 height 10
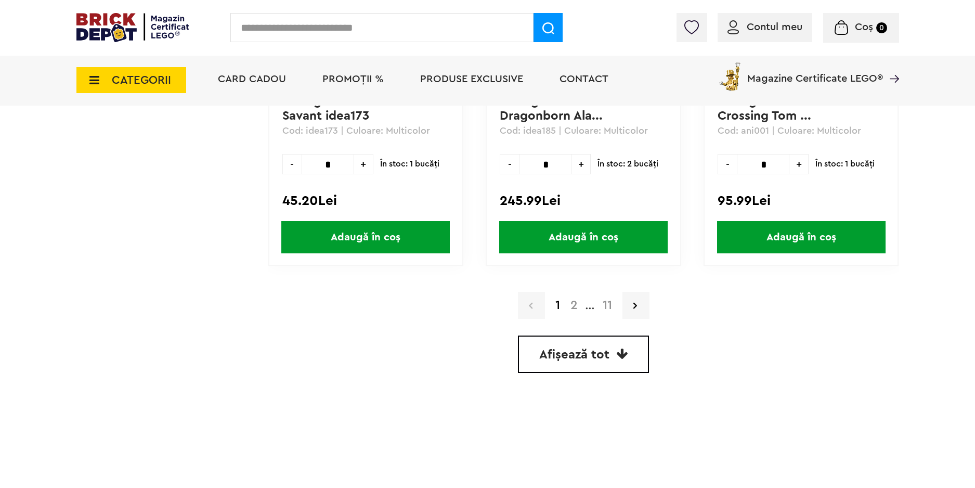
scroll to position [2964, 0]
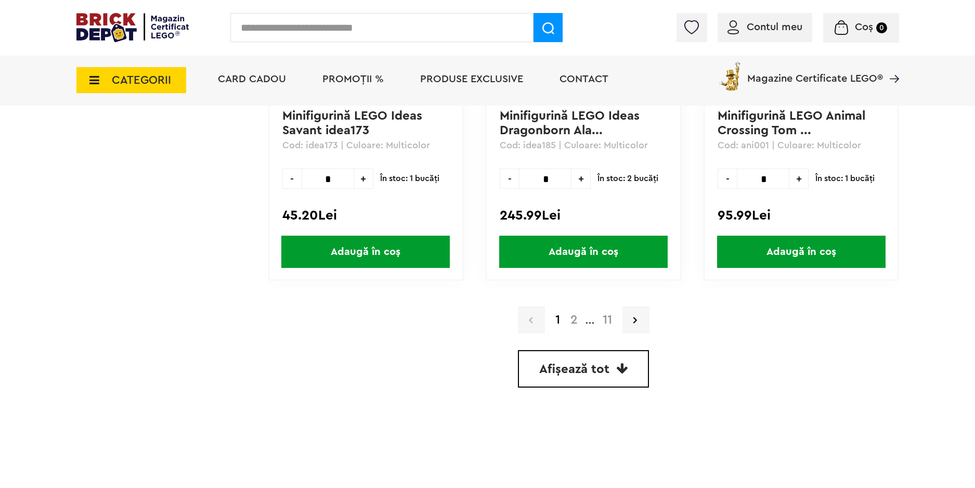
click at [574, 373] on span "Afișează tot" at bounding box center [574, 369] width 70 height 12
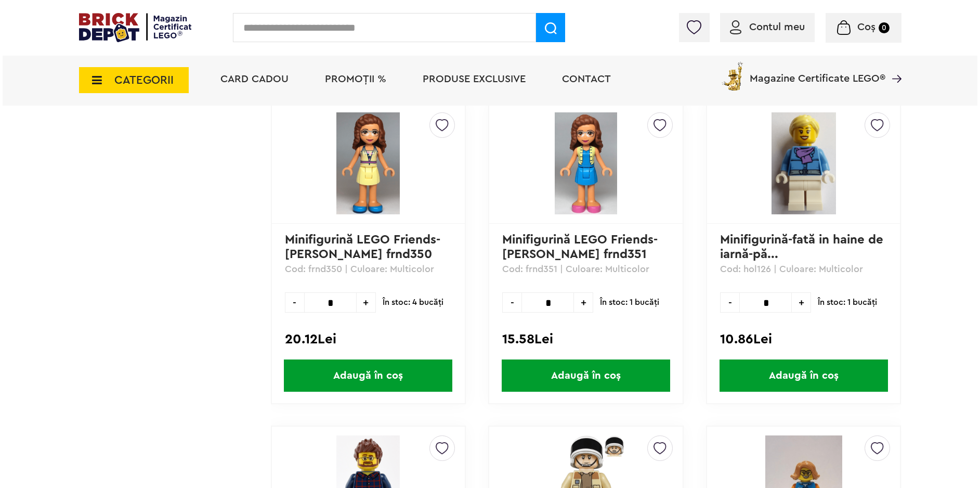
scroll to position [30889, 0]
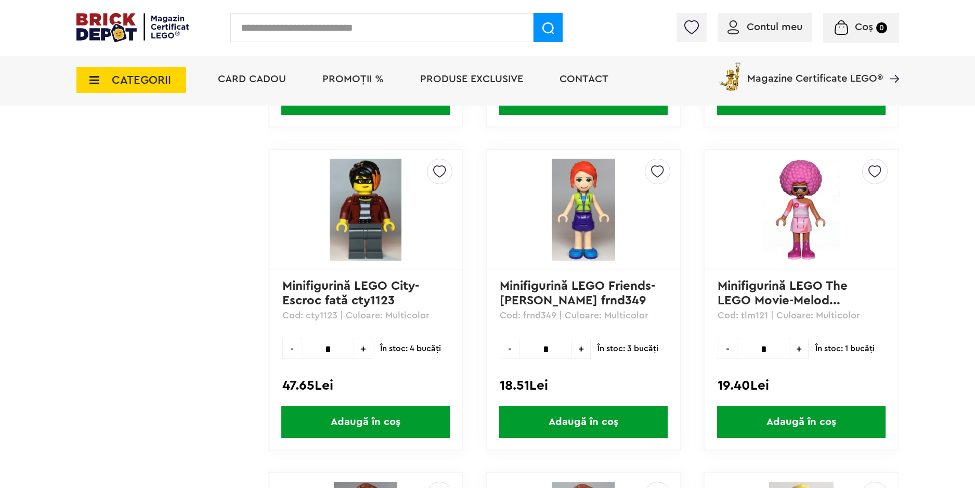
click at [143, 84] on span "CATEGORII" at bounding box center [141, 79] width 59 height 11
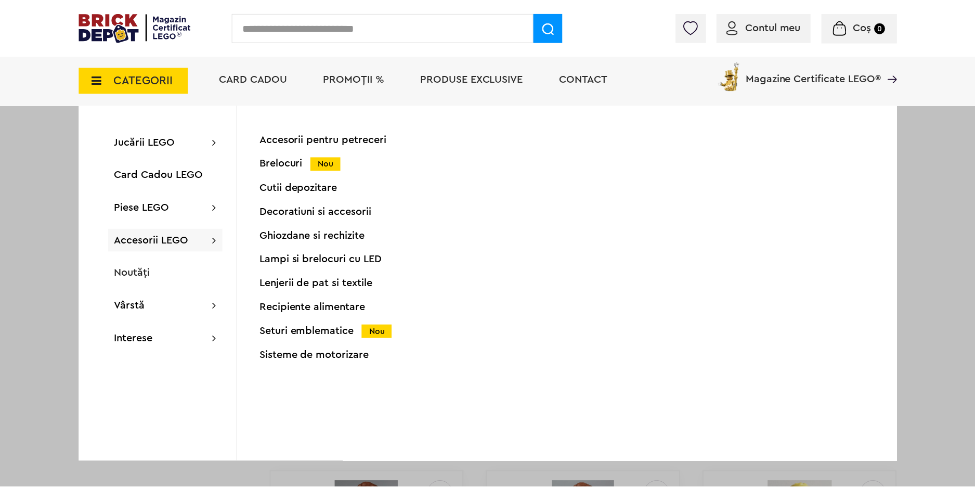
scroll to position [0, 0]
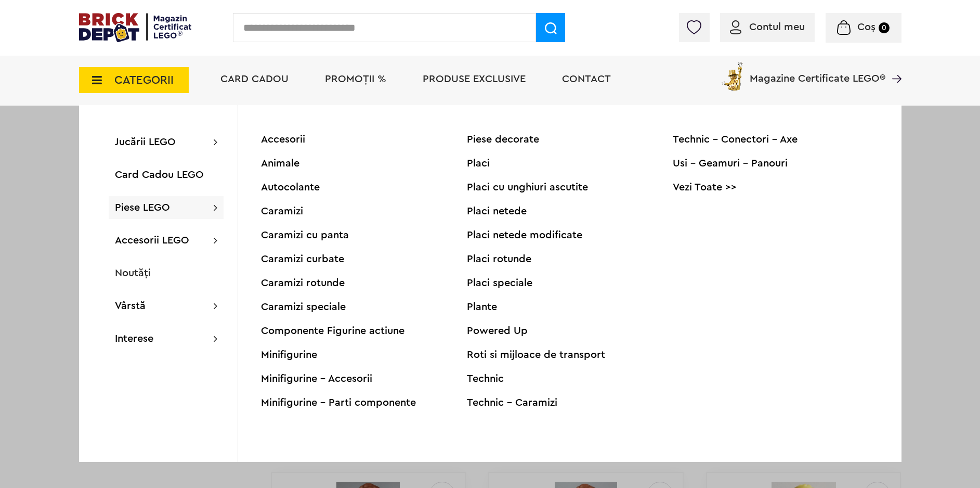
click at [314, 376] on div "Minifigurine - Accesorii" at bounding box center [364, 378] width 206 height 10
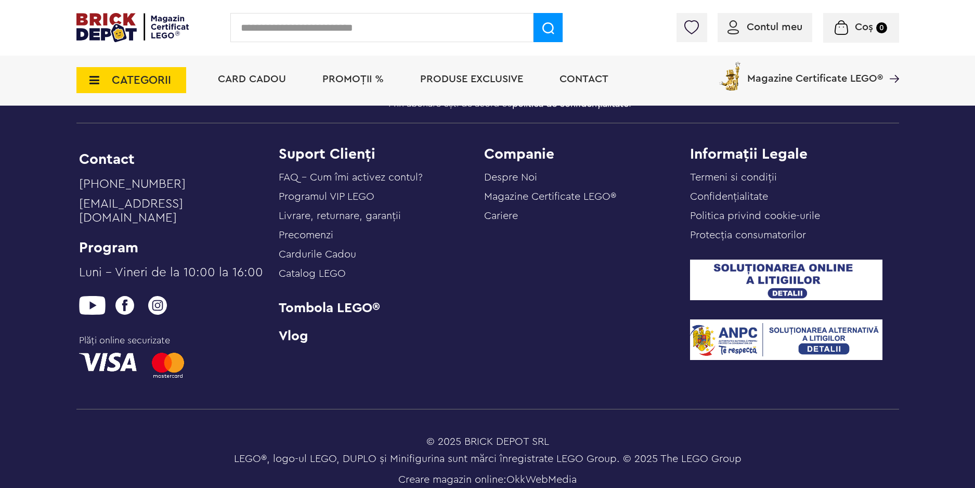
scroll to position [2852, 0]
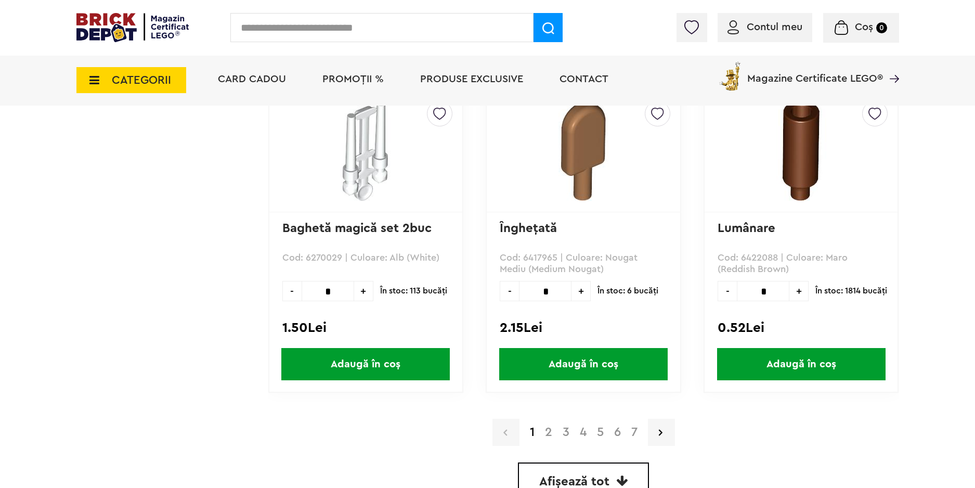
click at [576, 475] on span "Afișează tot" at bounding box center [574, 481] width 70 height 12
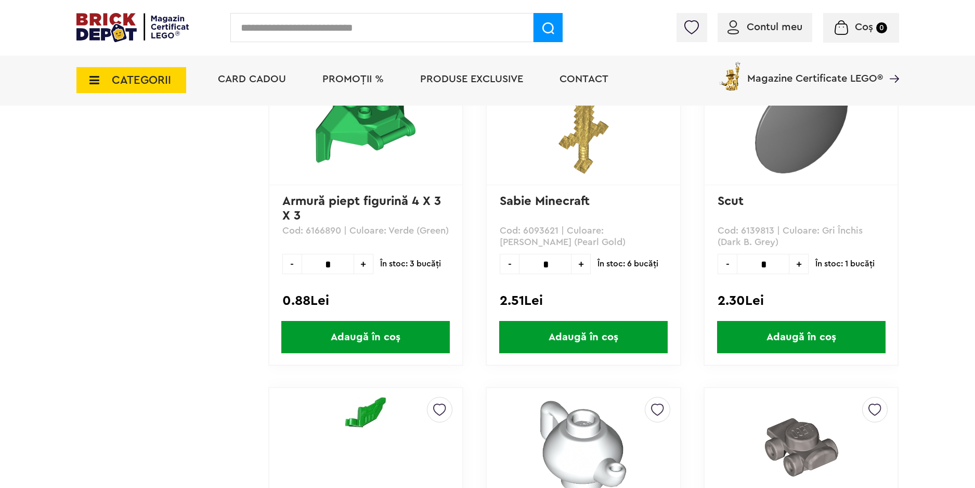
scroll to position [19345, 0]
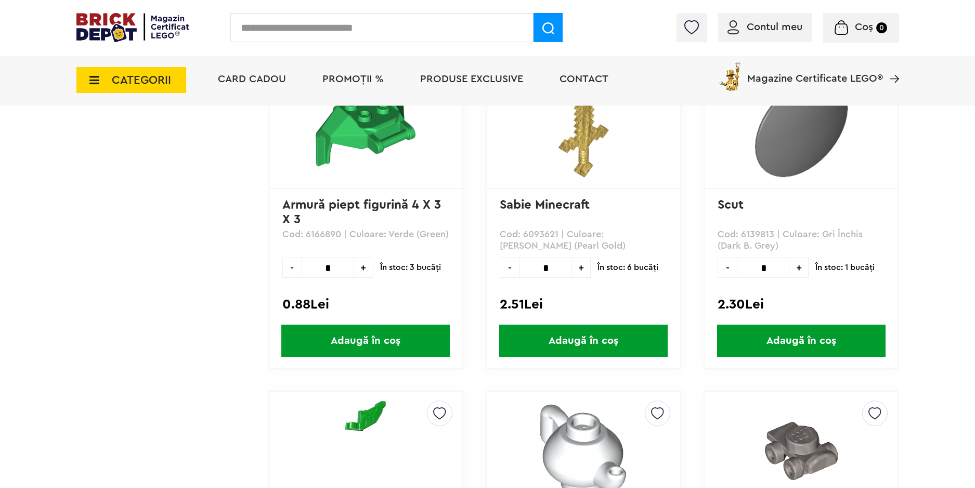
click at [120, 84] on span "CATEGORII" at bounding box center [141, 79] width 59 height 11
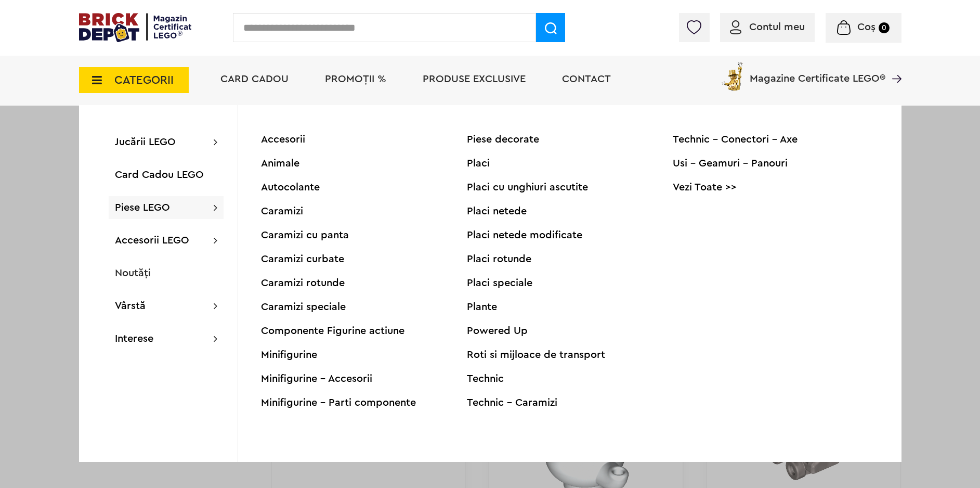
click at [313, 402] on div "Minifigurine - Parti componente" at bounding box center [364, 402] width 206 height 10
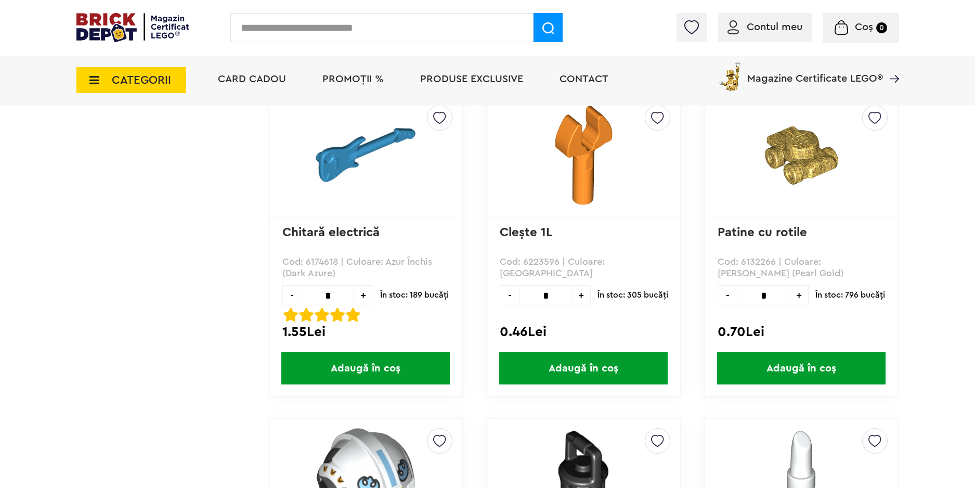
scroll to position [18565, 0]
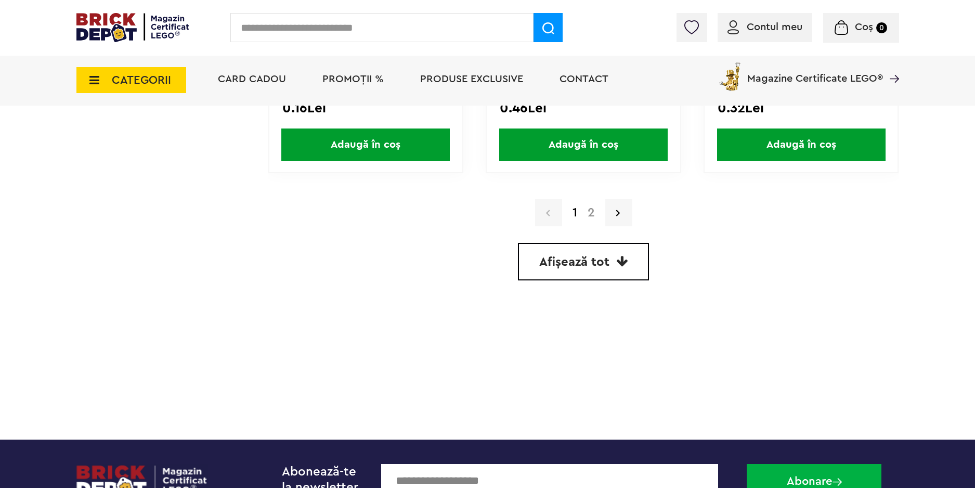
scroll to position [3032, 0]
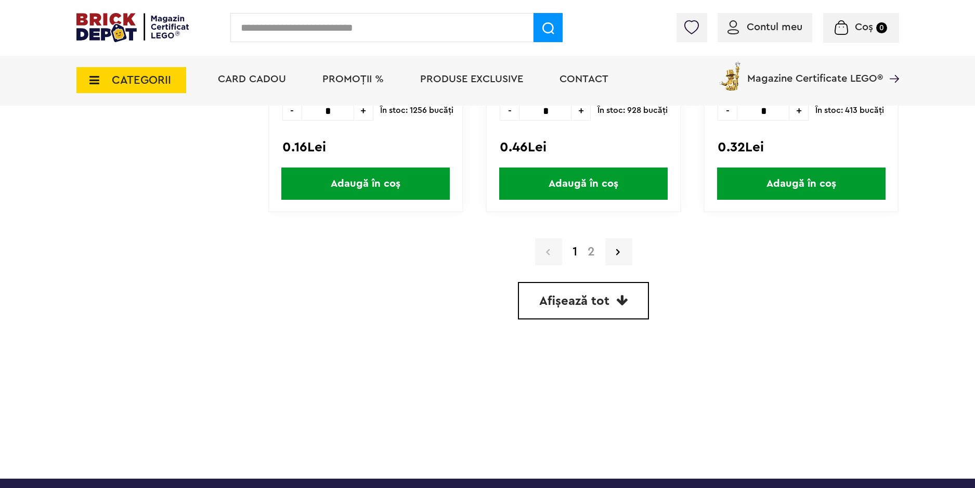
click at [575, 306] on span "Afișează tot" at bounding box center [574, 301] width 70 height 12
click at [575, 312] on link "Afișează tot" at bounding box center [583, 300] width 131 height 37
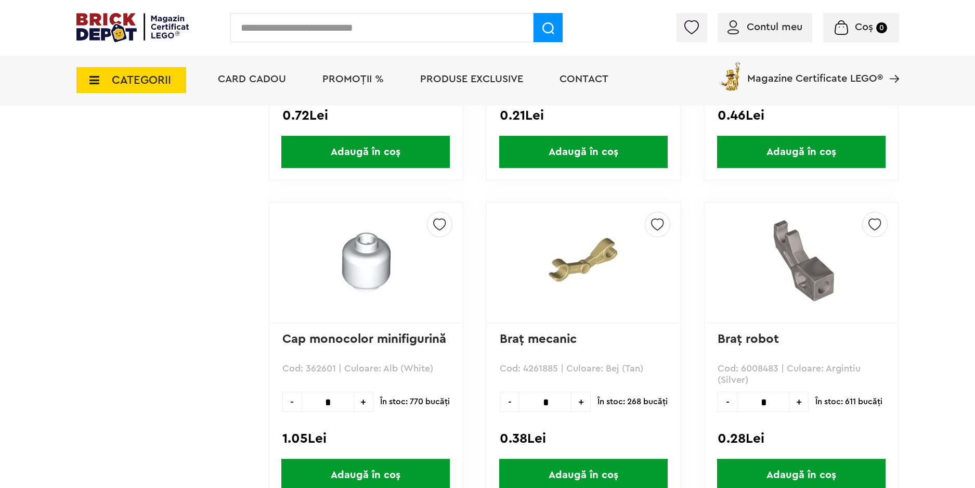
scroll to position [2364, 0]
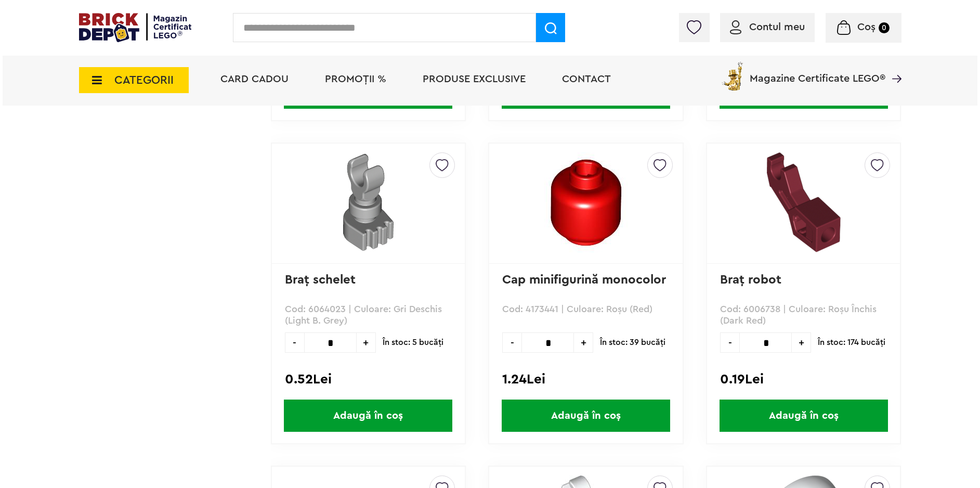
scroll to position [936, 0]
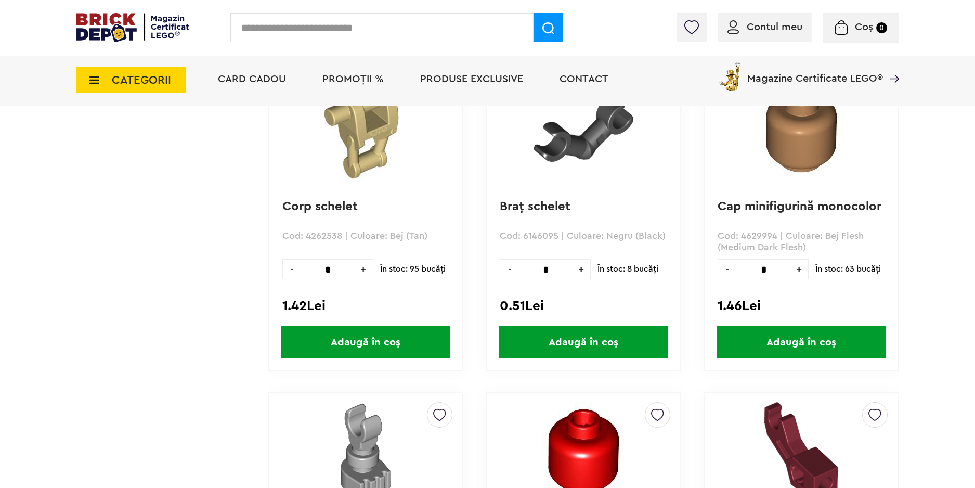
click at [162, 80] on span "CATEGORII" at bounding box center [141, 79] width 59 height 11
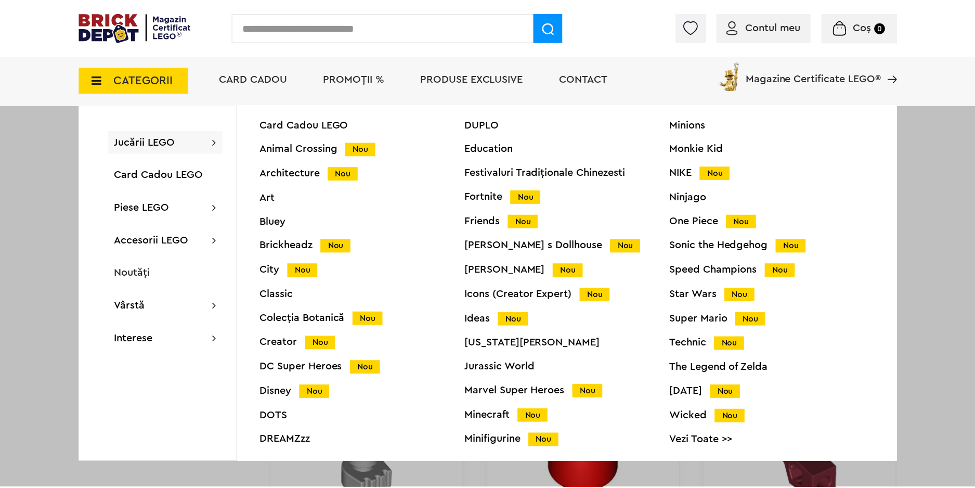
scroll to position [0, 0]
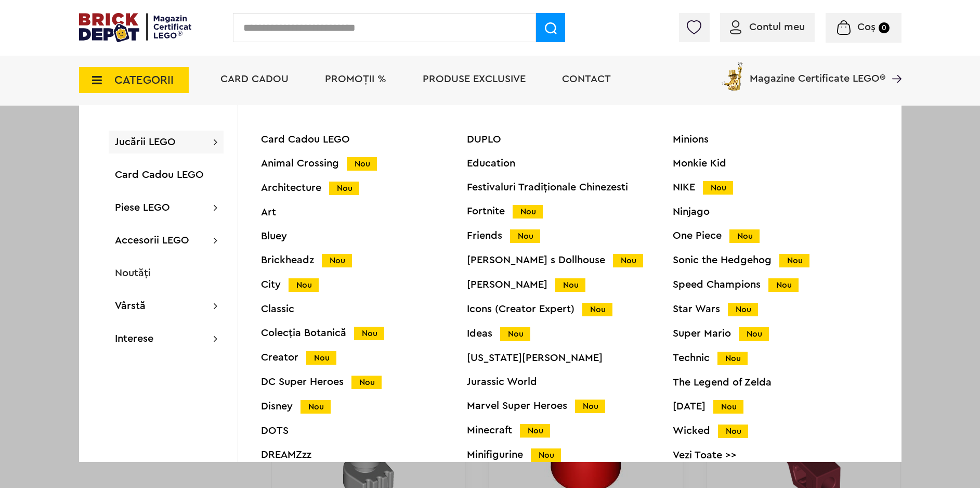
click at [708, 236] on div "One Piece Nou" at bounding box center [776, 235] width 206 height 11
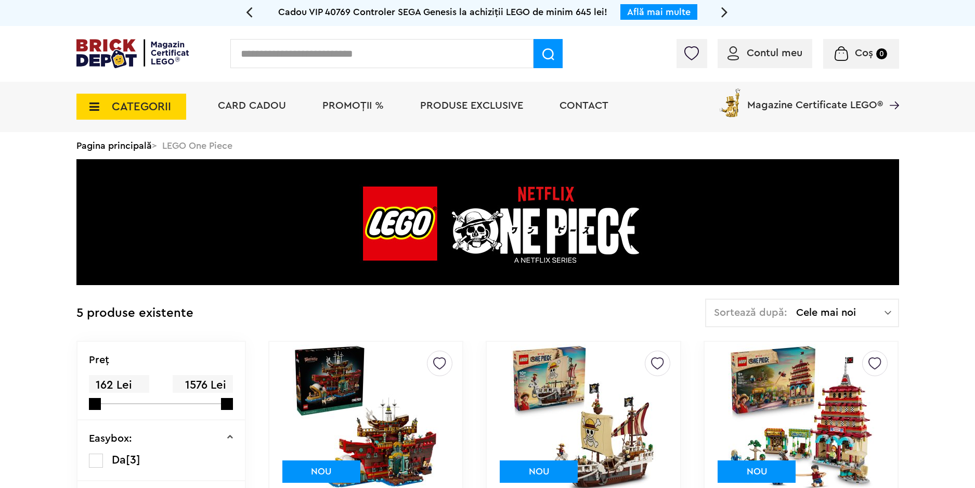
click at [143, 101] on span "CATEGORII" at bounding box center [141, 106] width 59 height 11
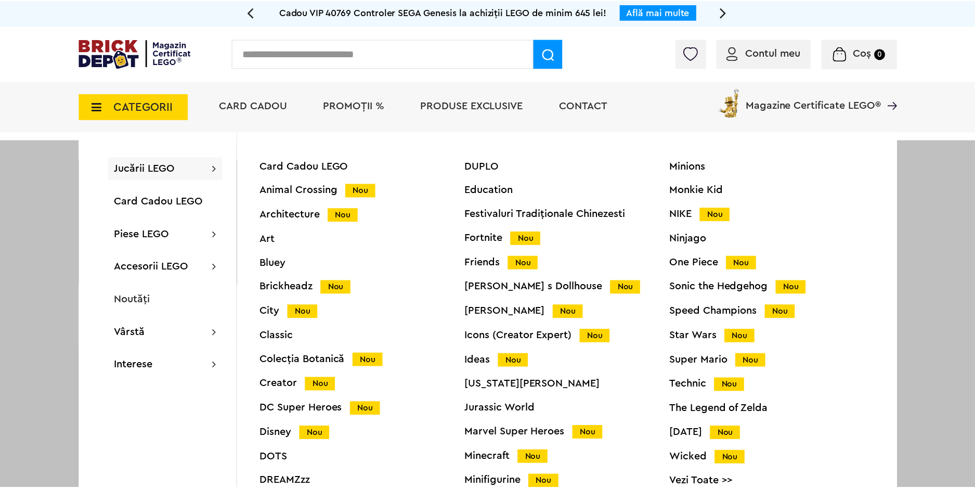
scroll to position [41, 0]
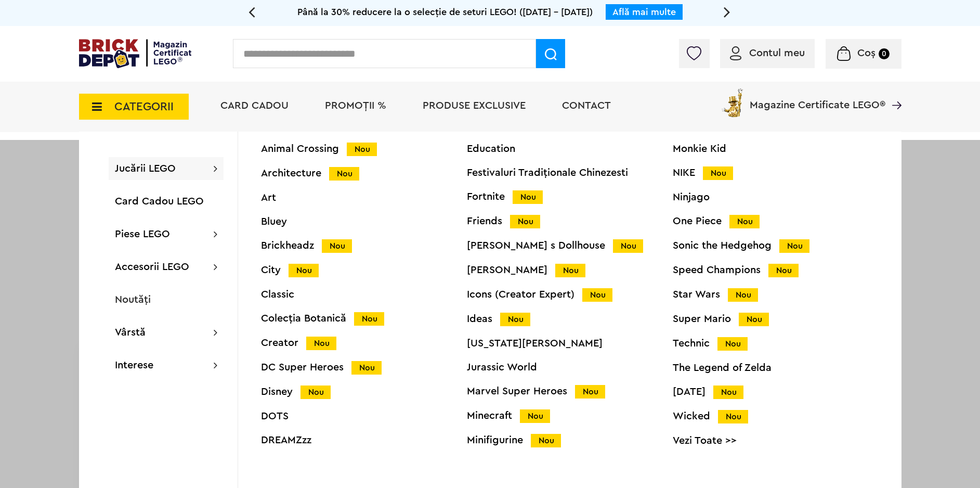
click at [703, 411] on div "Wicked Nou" at bounding box center [776, 416] width 206 height 11
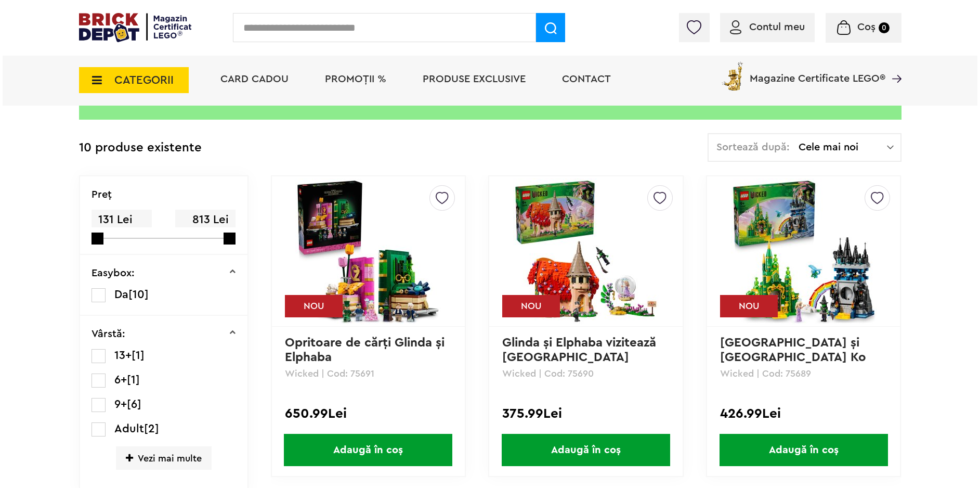
scroll to position [182, 0]
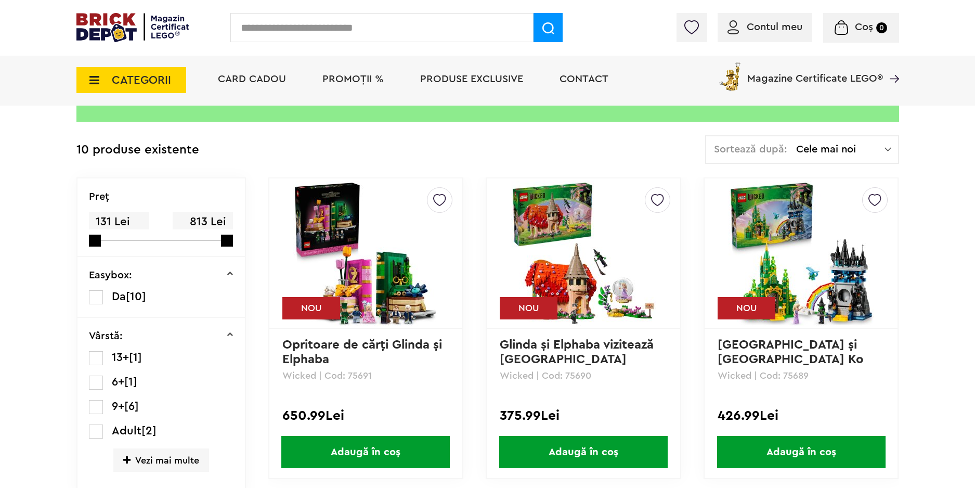
click at [148, 79] on span "CATEGORII" at bounding box center [141, 79] width 59 height 11
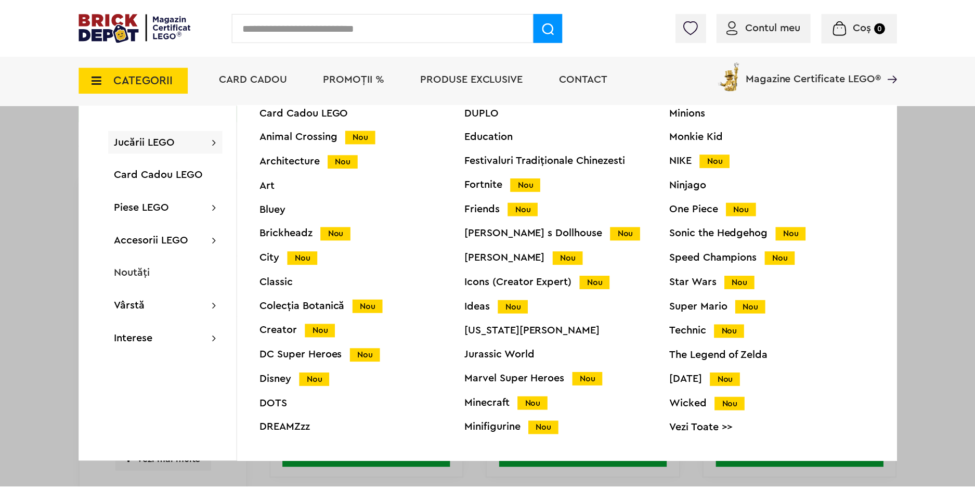
scroll to position [41, 0]
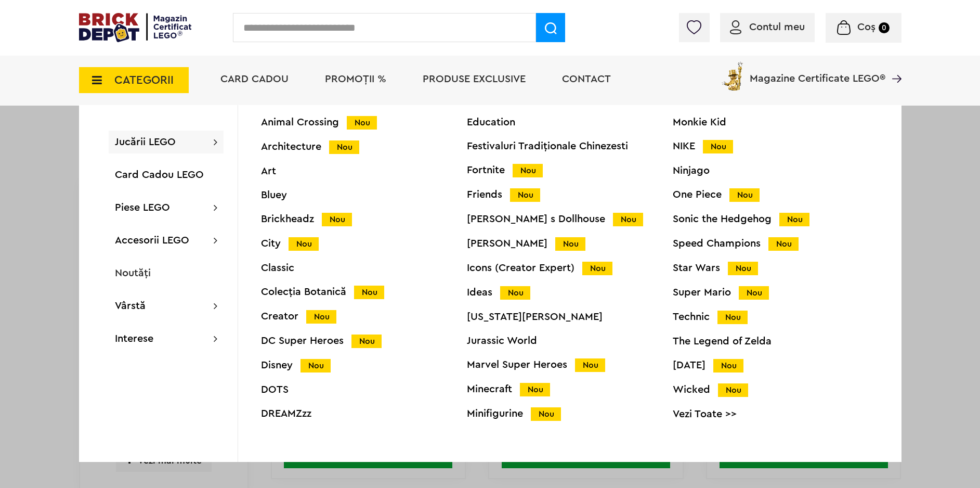
click at [679, 266] on div "Star Wars Nou" at bounding box center [776, 268] width 206 height 11
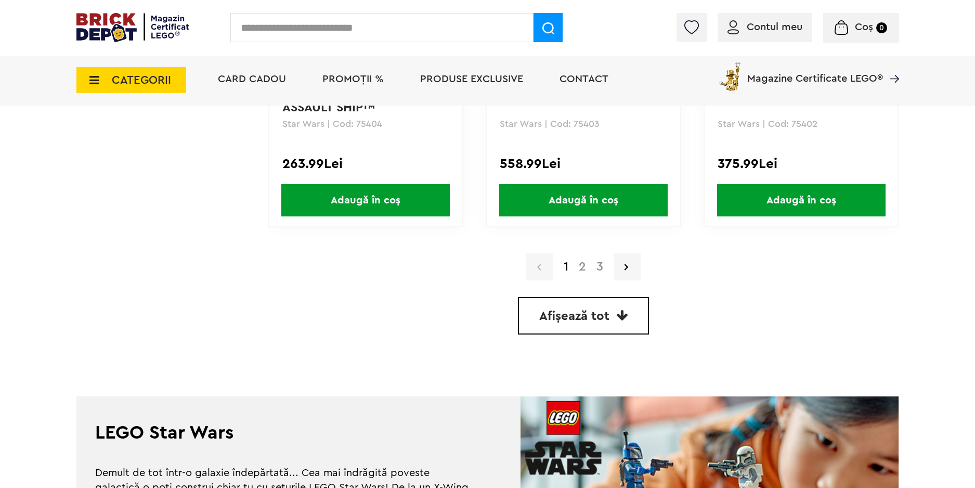
scroll to position [3032, 0]
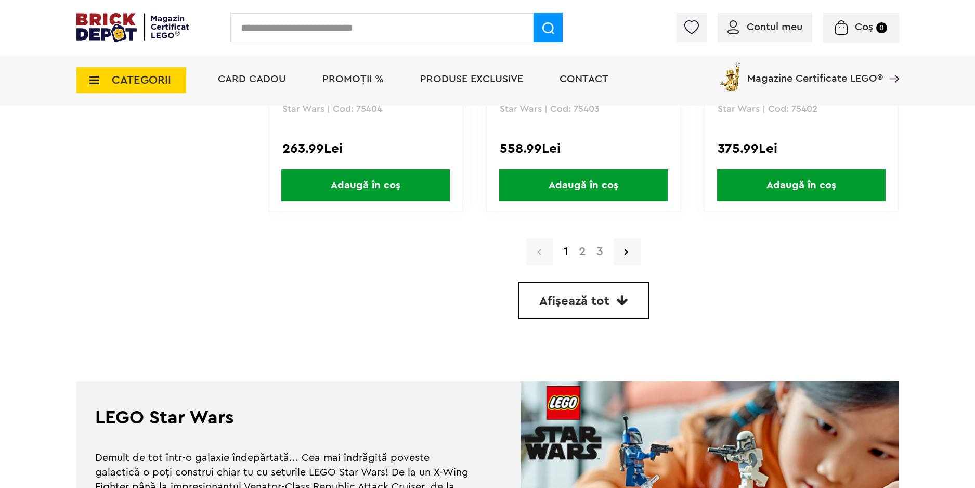
click at [586, 253] on link "2" at bounding box center [583, 251] width 18 height 12
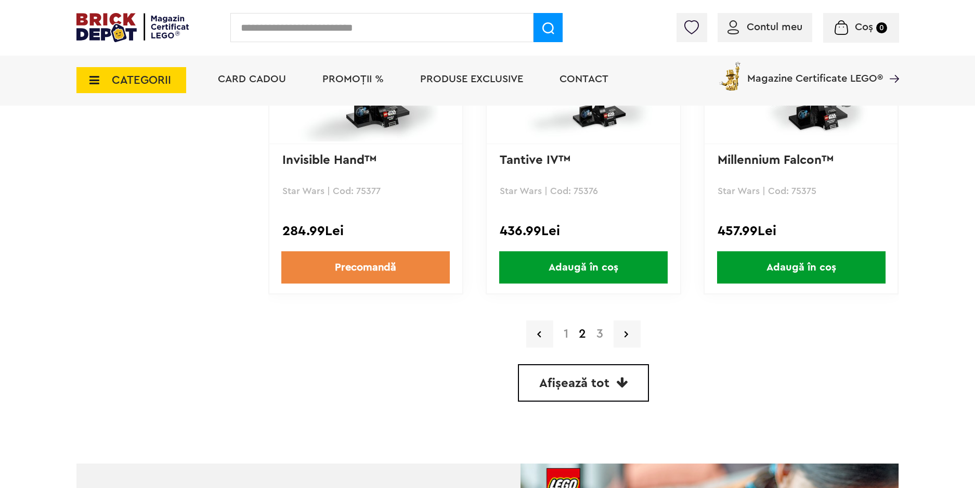
scroll to position [2964, 0]
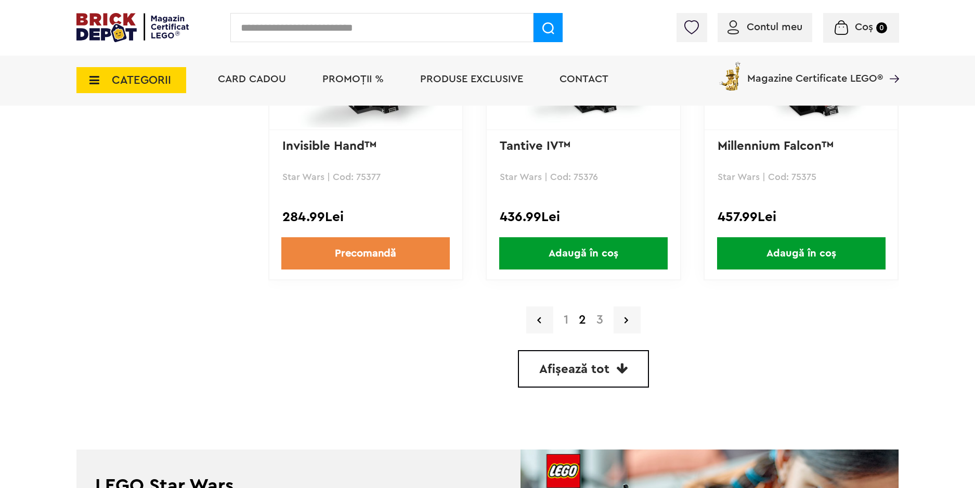
click at [601, 321] on link "3" at bounding box center [599, 320] width 17 height 12
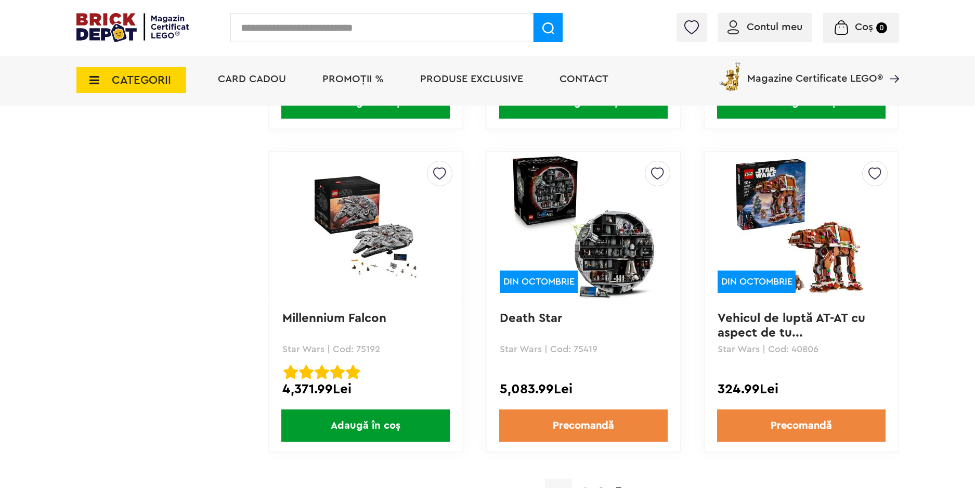
scroll to position [2496, 0]
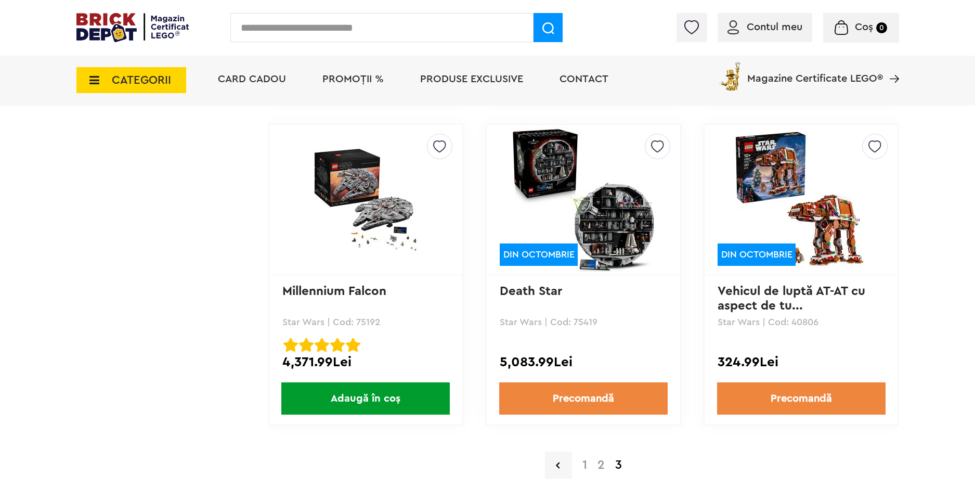
click at [590, 235] on img at bounding box center [584, 200] width 146 height 146
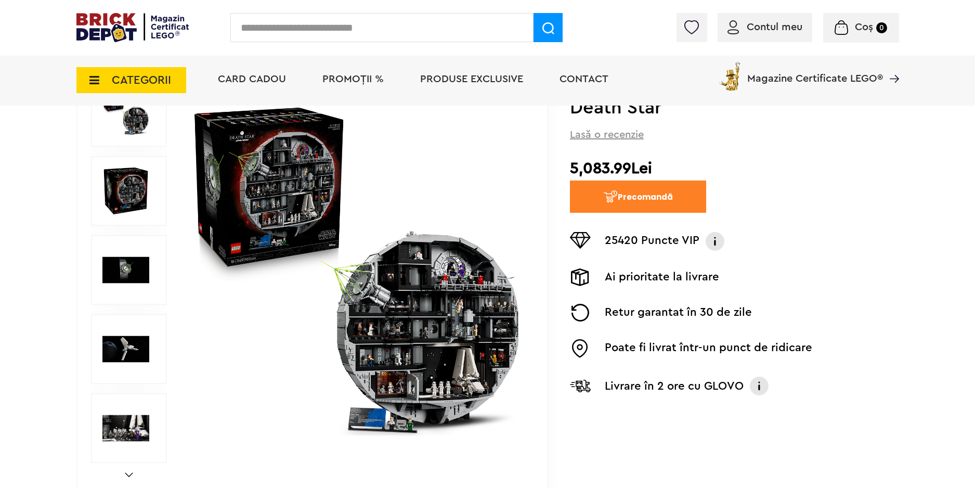
scroll to position [156, 0]
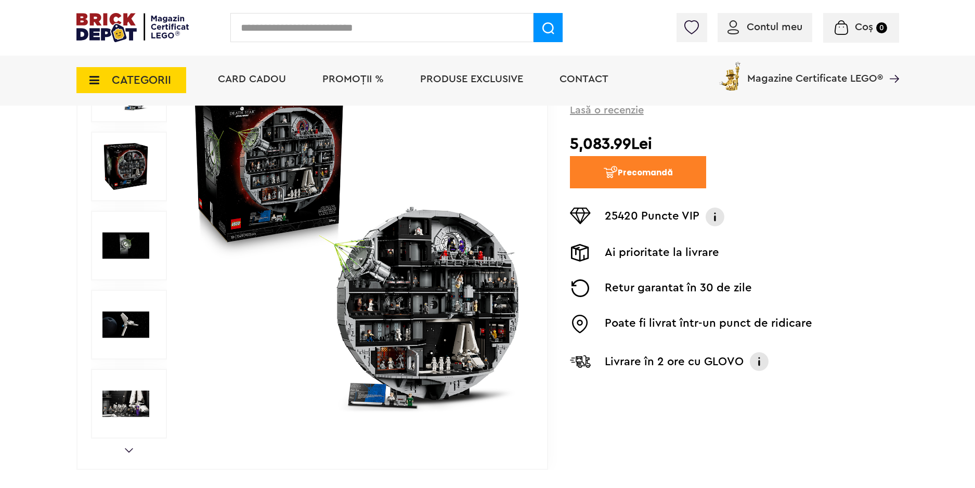
click at [120, 155] on img at bounding box center [125, 166] width 47 height 47
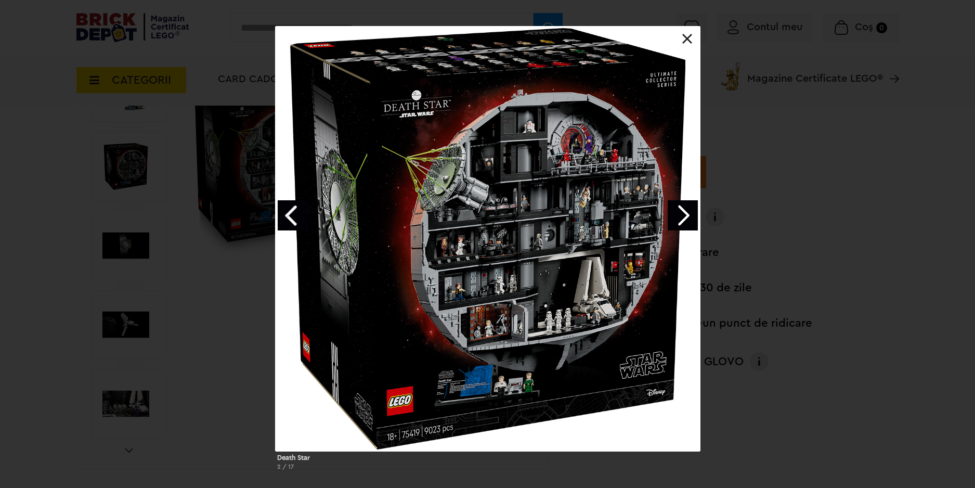
click at [683, 224] on link "Next image" at bounding box center [683, 215] width 30 height 30
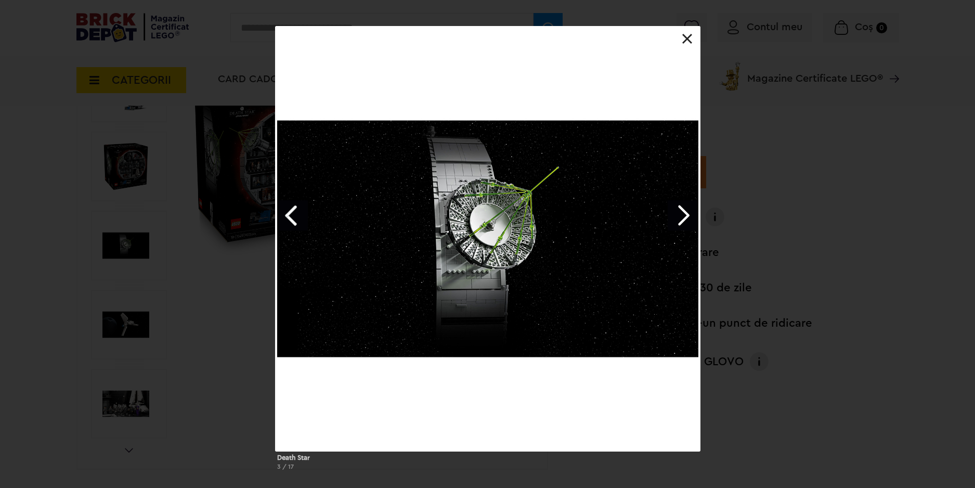
click at [678, 218] on link "Next image" at bounding box center [683, 215] width 30 height 30
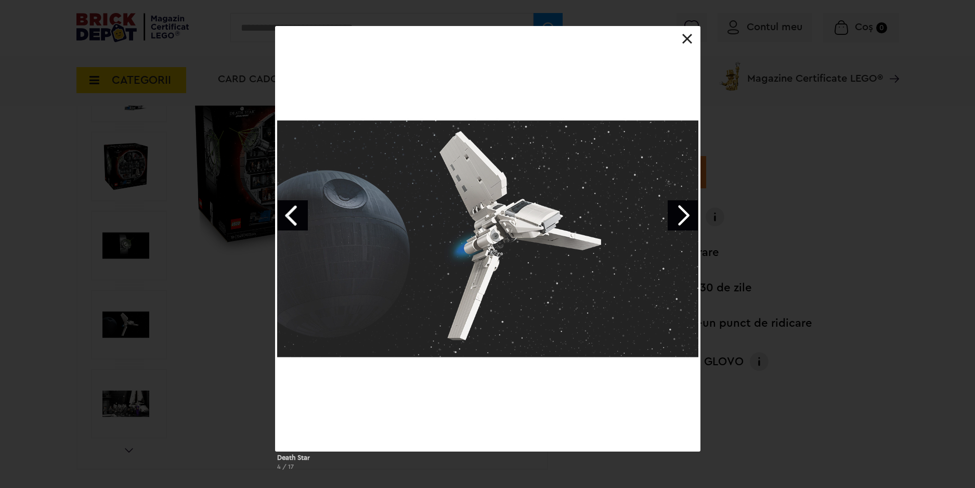
click at [677, 218] on link "Next image" at bounding box center [683, 215] width 30 height 30
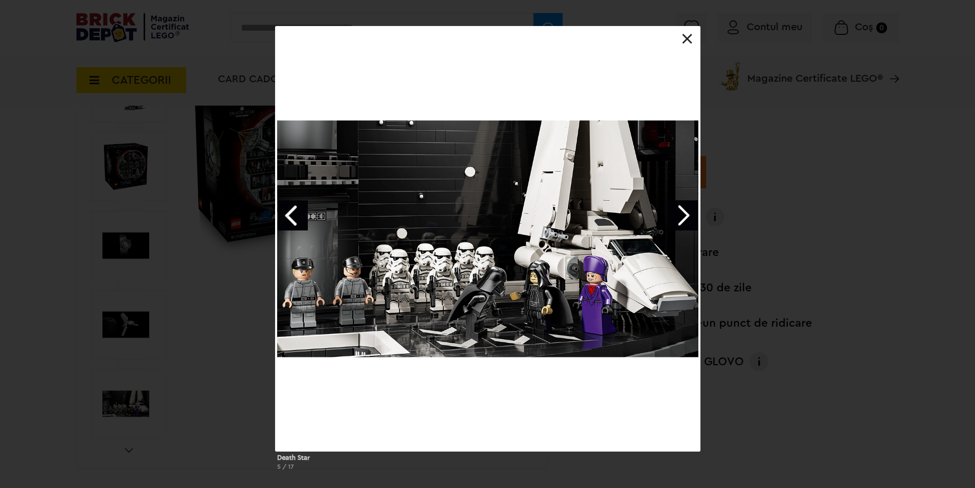
click at [676, 217] on link "Next image" at bounding box center [683, 215] width 30 height 30
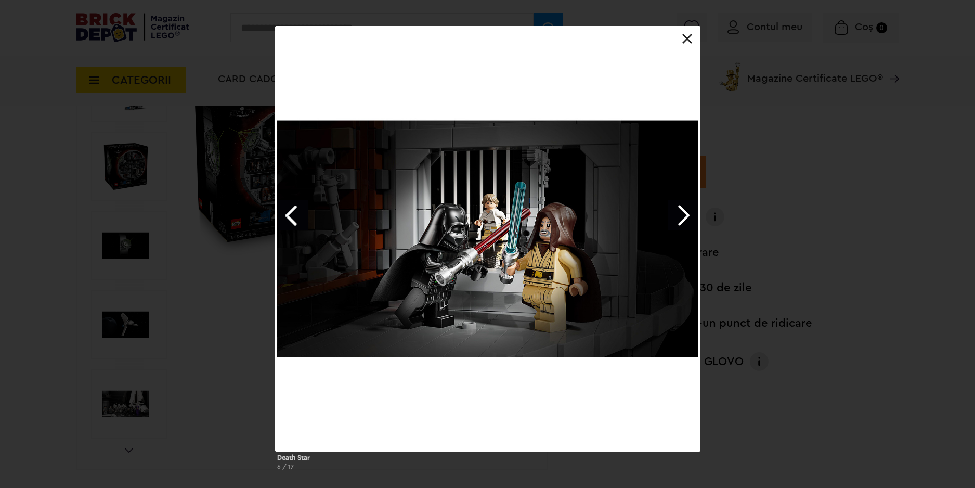
click at [676, 217] on link "Next image" at bounding box center [683, 215] width 30 height 30
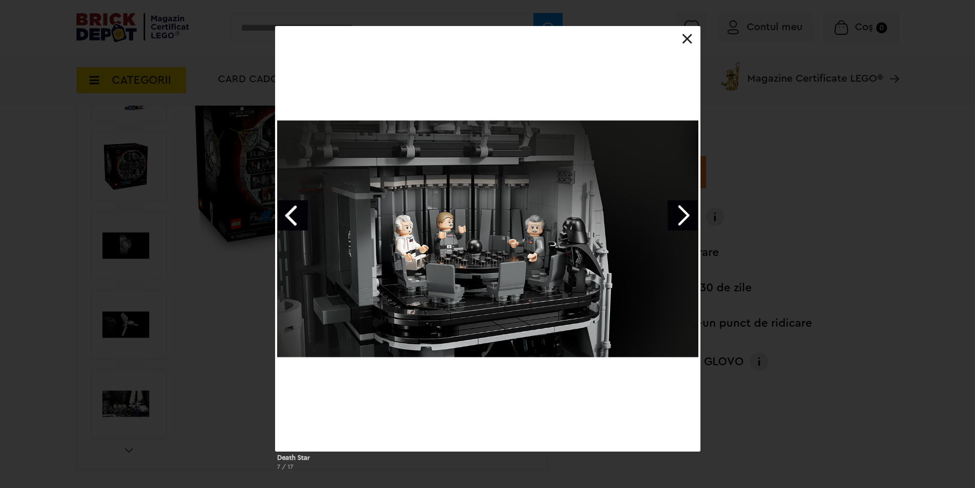
click at [676, 217] on link "Next image" at bounding box center [683, 215] width 30 height 30
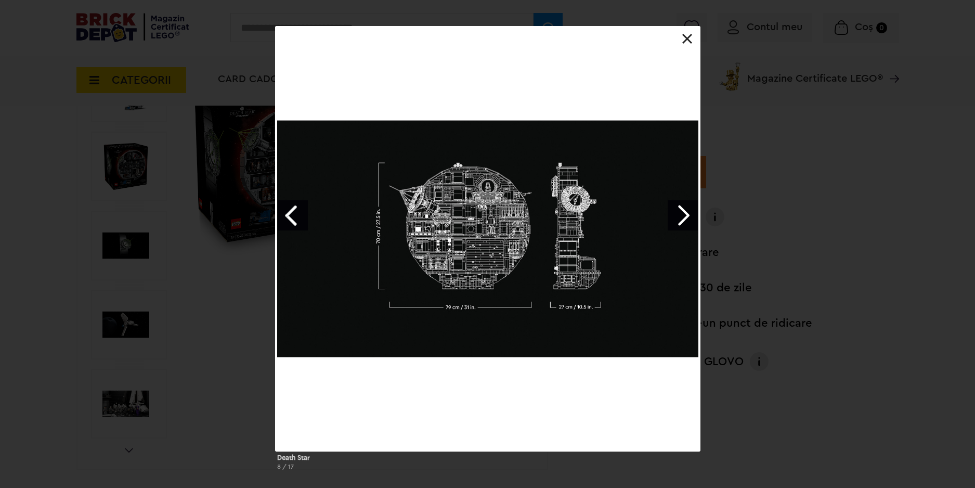
click at [676, 217] on link "Next image" at bounding box center [683, 215] width 30 height 30
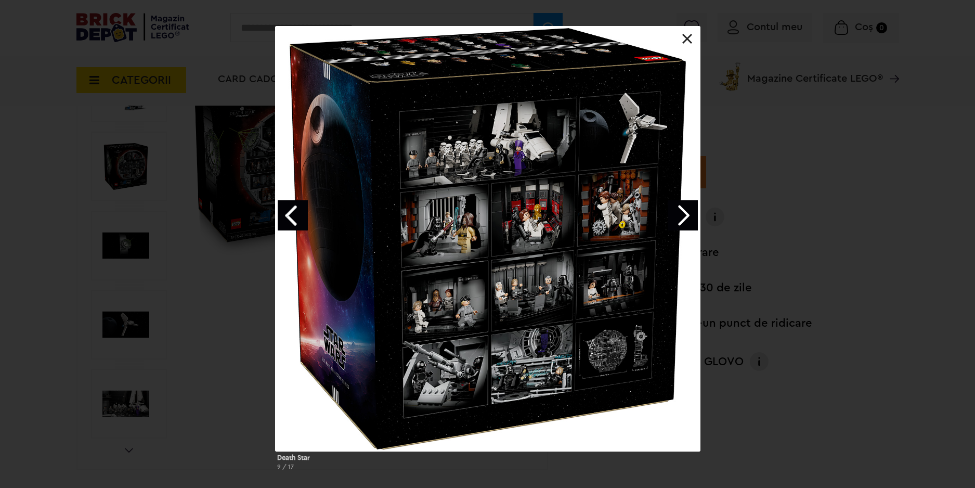
click at [676, 217] on link "Next image" at bounding box center [683, 215] width 30 height 30
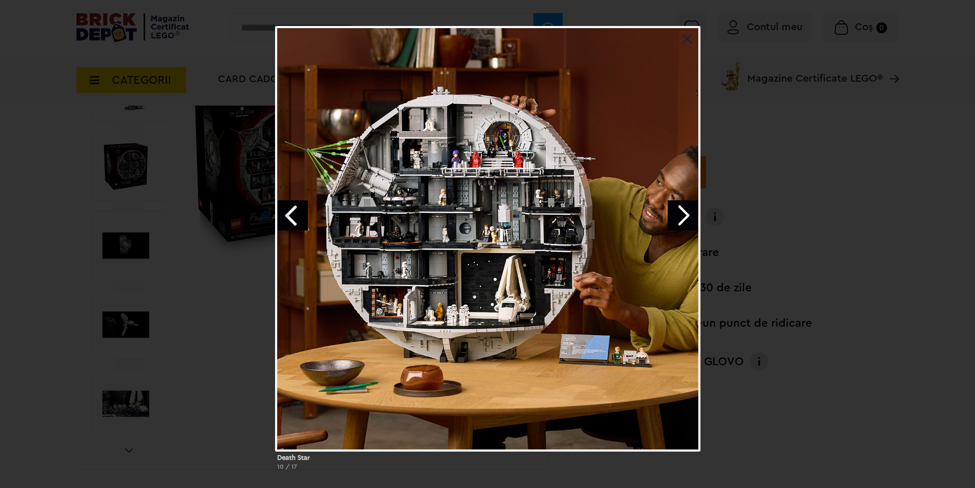
click at [691, 37] on link at bounding box center [687, 39] width 10 height 10
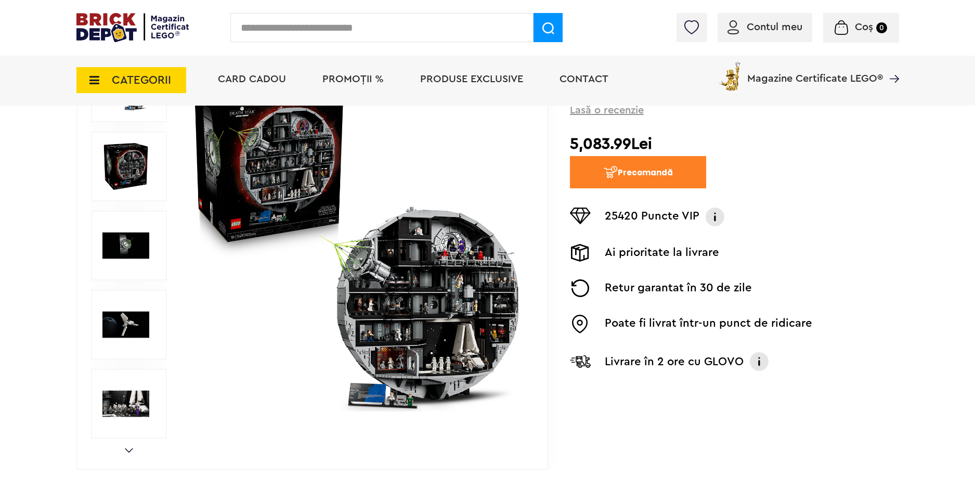
click at [132, 76] on span "CATEGORII" at bounding box center [141, 79] width 59 height 11
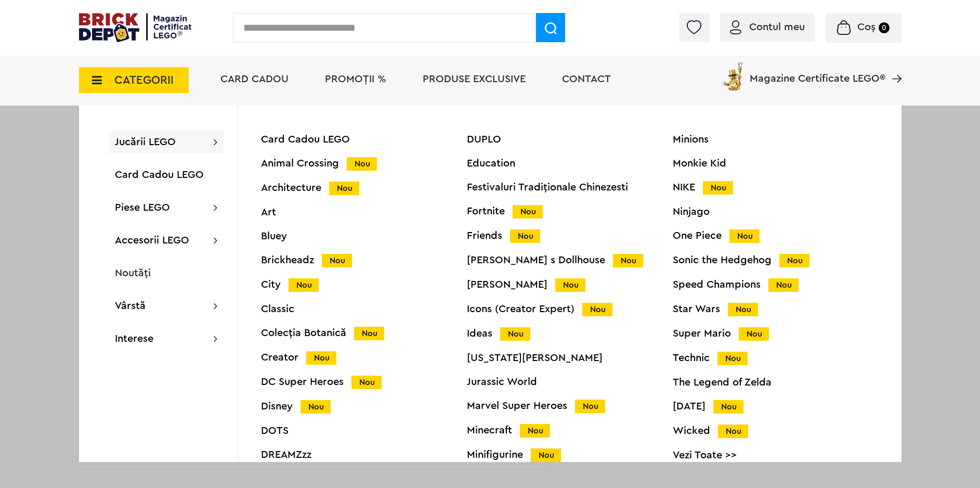
click at [494, 449] on div "Minifigurine Nou" at bounding box center [570, 454] width 206 height 11
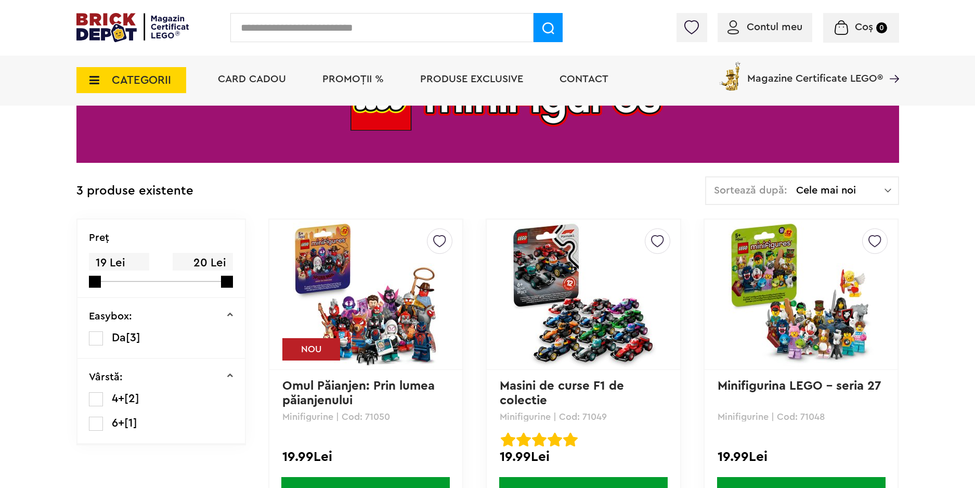
scroll to position [156, 0]
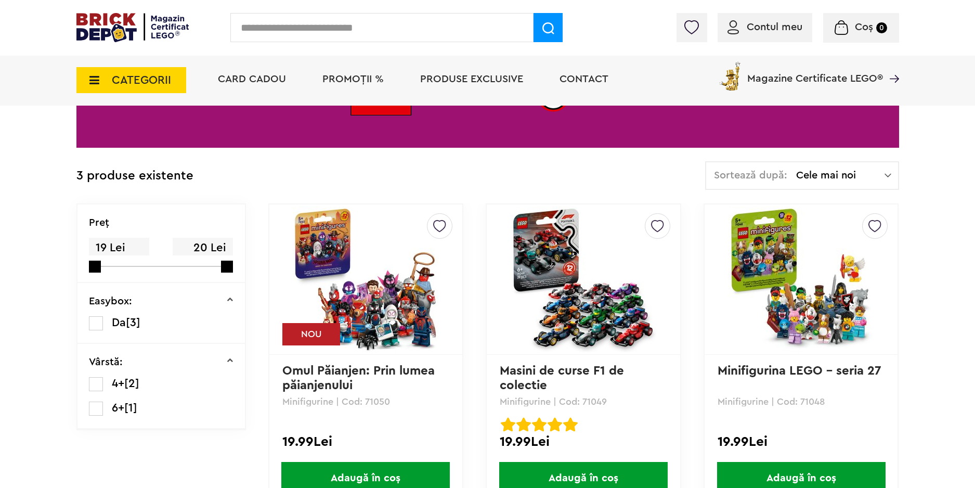
click at [383, 319] on img at bounding box center [366, 279] width 146 height 146
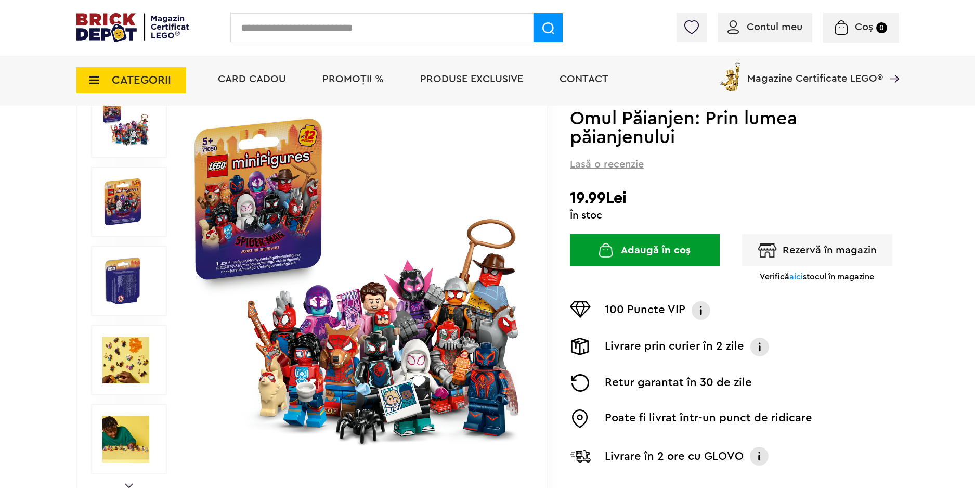
scroll to position [156, 0]
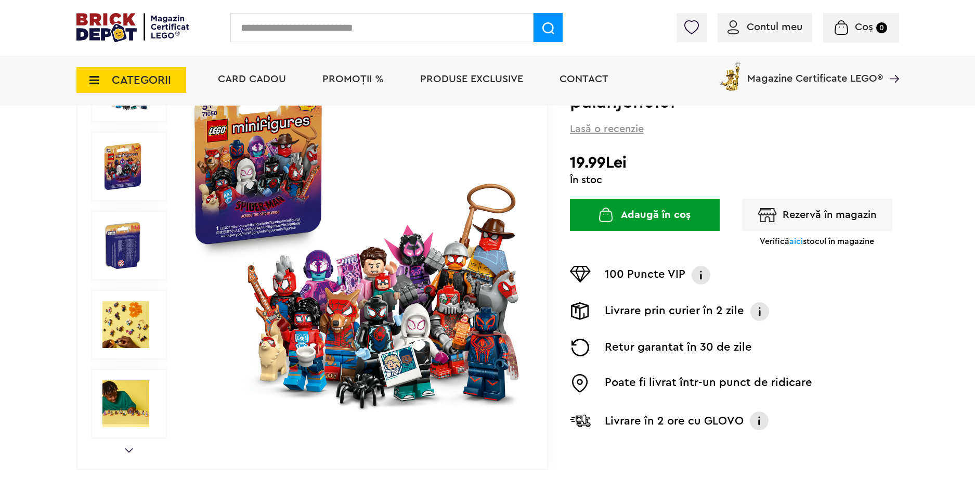
click at [796, 242] on span "aici" at bounding box center [796, 241] width 14 height 8
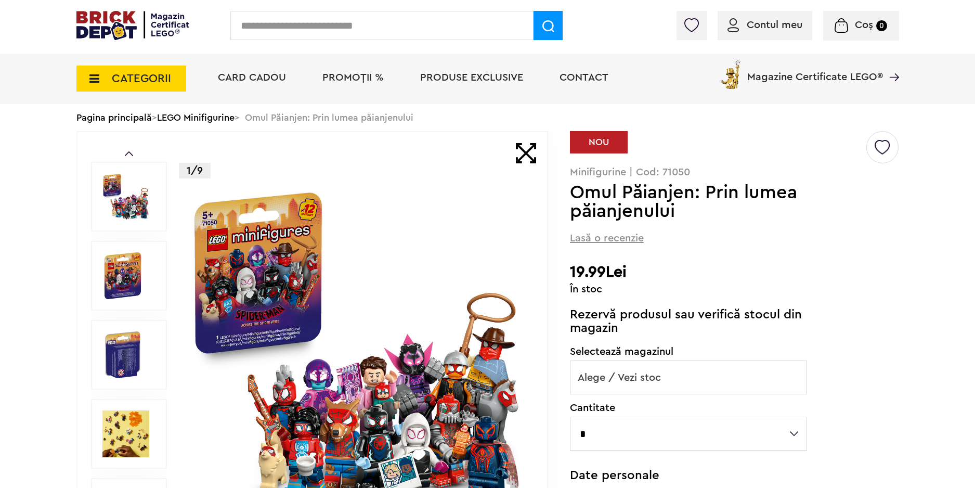
scroll to position [0, 0]
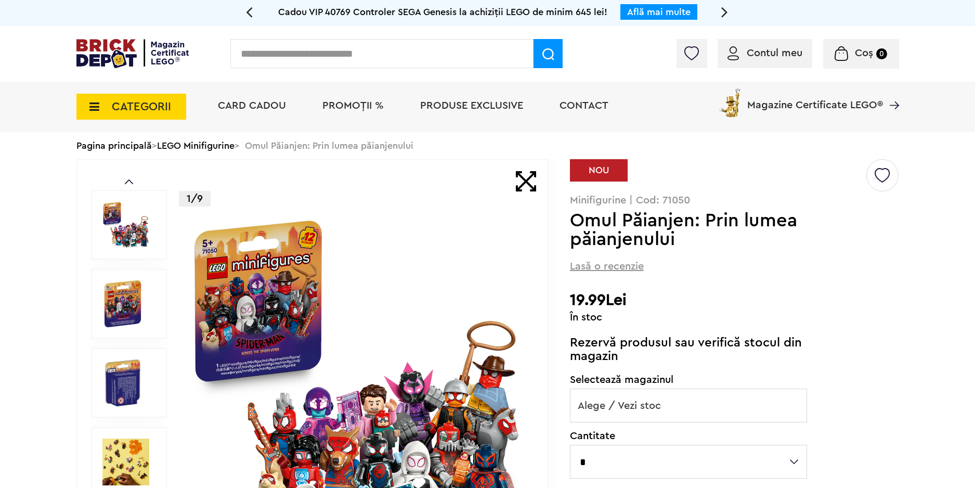
click at [627, 406] on span "Alege / Vezi stoc" at bounding box center [688, 405] width 236 height 33
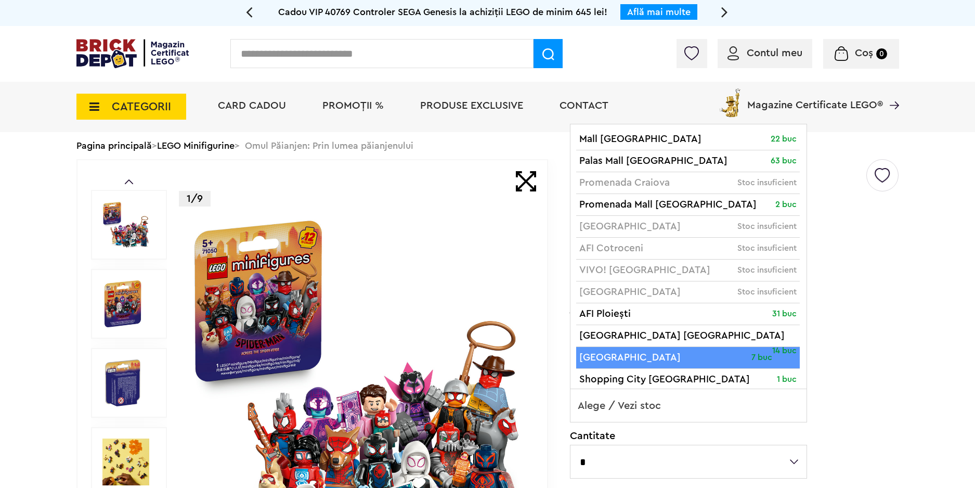
scroll to position [7, 0]
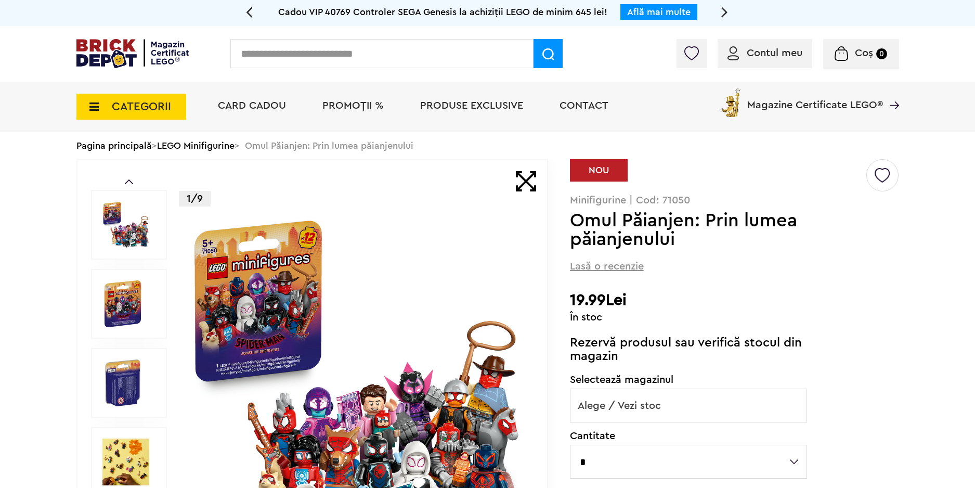
click at [876, 367] on div "Default ( 0 ) Creează o listă nouă NOU Minifigurine | Cod: 71050 Omul Păianjen:…" at bounding box center [734, 466] width 329 height 614
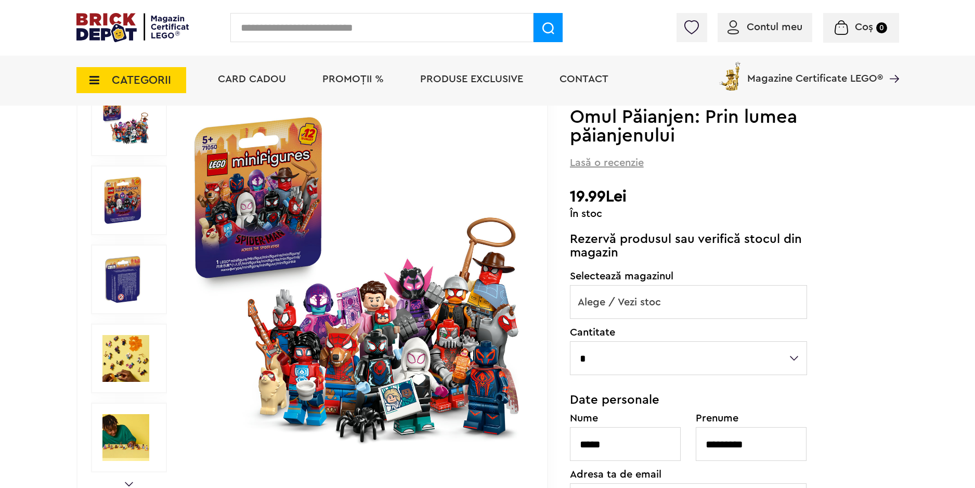
scroll to position [156, 0]
